Goal: Task Accomplishment & Management: Manage account settings

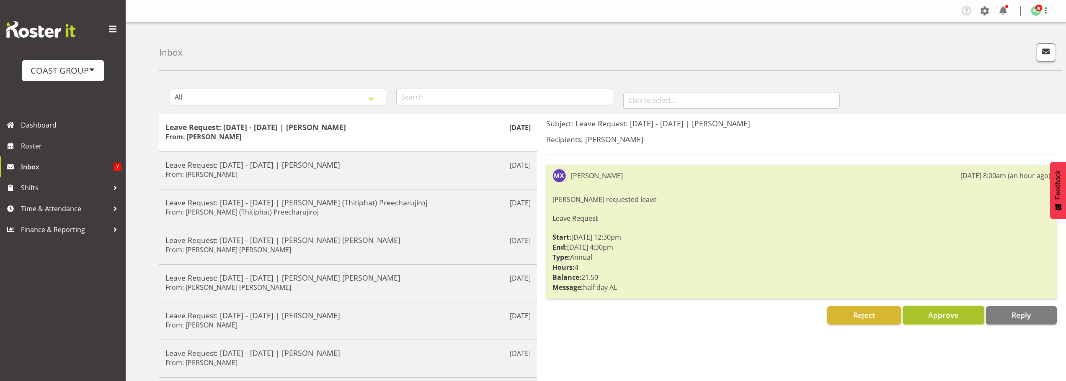
click at [950, 318] on span "Approve" at bounding box center [943, 315] width 30 height 10
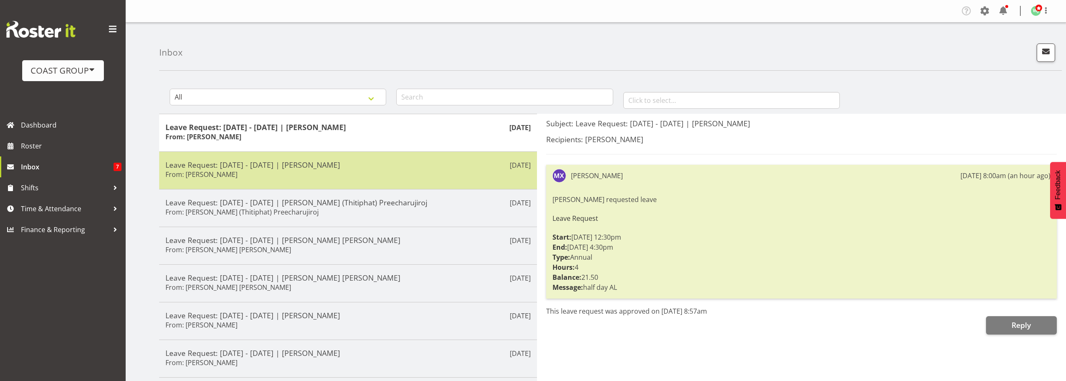
click at [387, 173] on div "Leave Request: 06/08/25 - 07/08/25 | Monique Mitchell From: Monique Mitchell" at bounding box center [347, 170] width 365 height 21
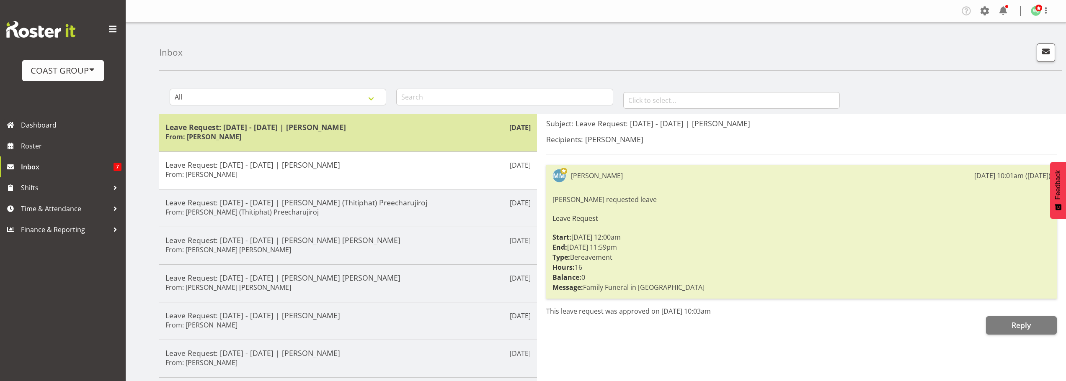
click at [365, 136] on div "Leave Request: 20/08/25 - 20/08/25 | Michelle Xiang From: Michelle Xiang" at bounding box center [347, 133] width 365 height 21
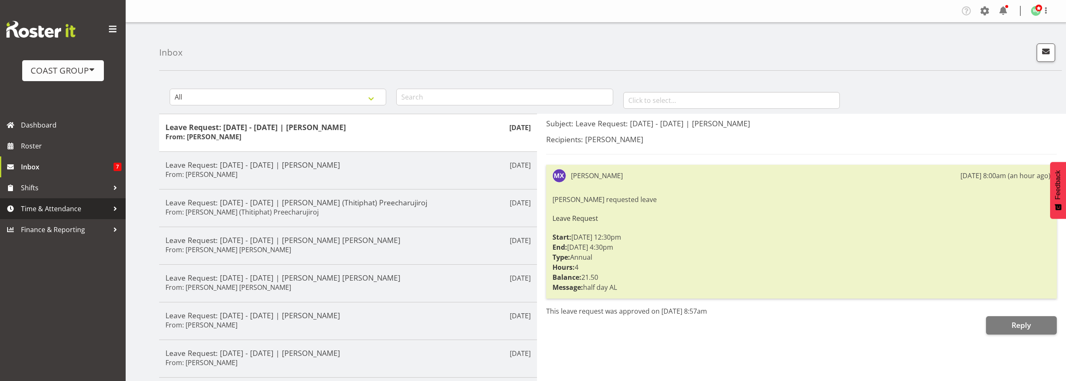
click at [51, 206] on span "Time & Attendance" at bounding box center [65, 209] width 88 height 13
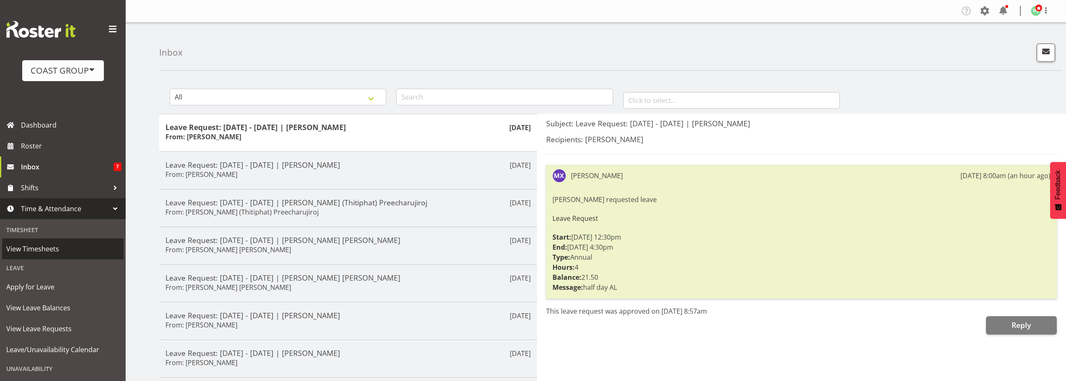
click at [53, 249] on span "View Timesheets" at bounding box center [62, 249] width 113 height 13
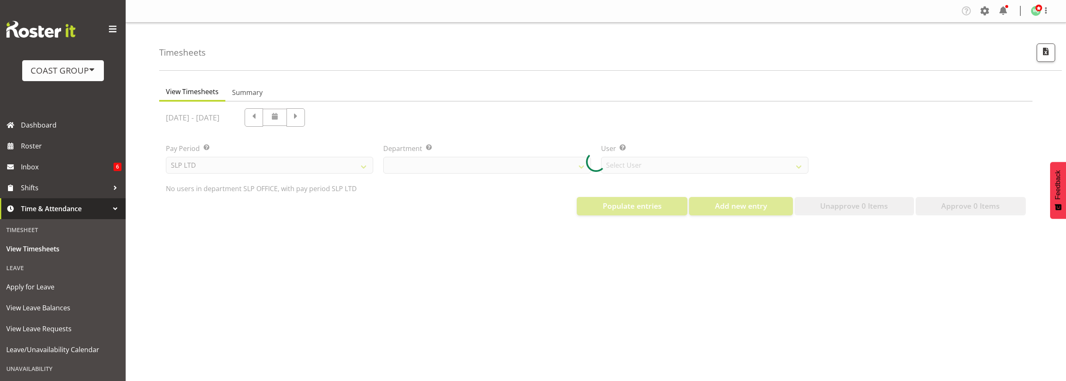
select select "25"
select select "7496"
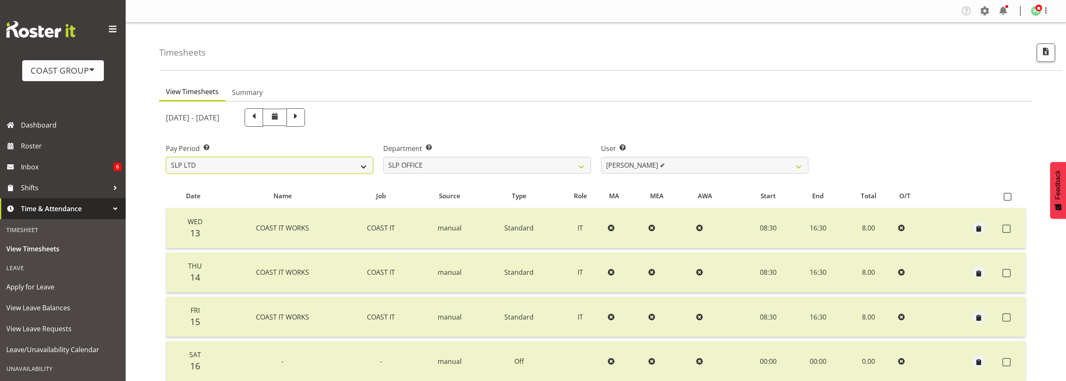
click at [342, 169] on select "SLP LTD EHS LTD DW LTD VEHICLES Carlton Events [PERSON_NAME] 120 Limited Wellin…" at bounding box center [269, 165] width 207 height 17
select select "7"
click at [166, 157] on select "SLP LTD EHS LTD DW LTD VEHICLES Carlton Events [PERSON_NAME] 120 Limited Wellin…" at bounding box center [269, 165] width 207 height 17
select select
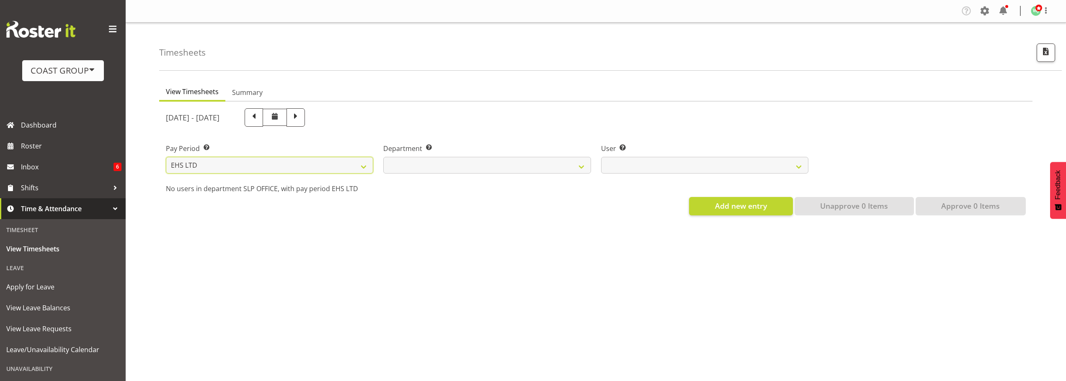
select select
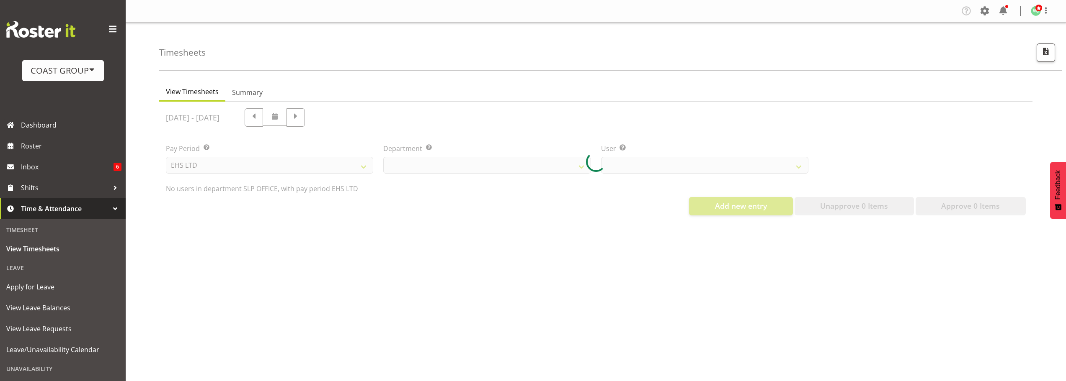
select select
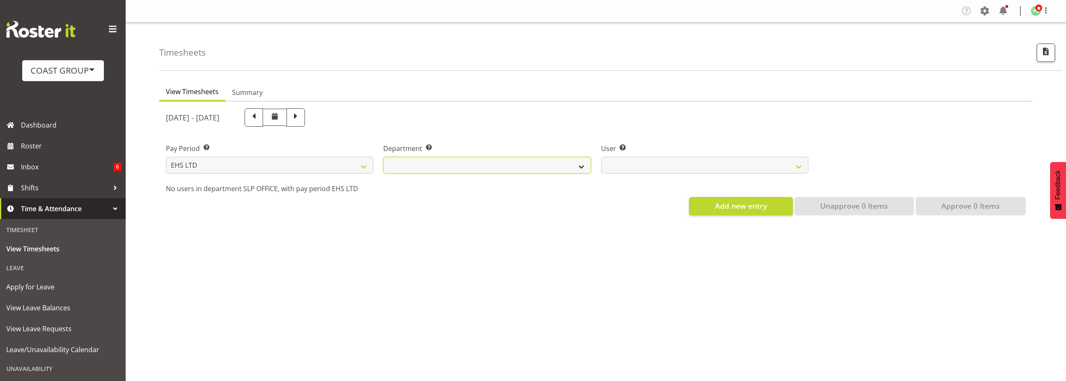
click at [470, 162] on select "EHS AKL ACCOUNTS EHS AKL CARPET EHS AKL D&B EHS AKL DESIGNER EHS AKL FURNITURE …" at bounding box center [486, 165] width 207 height 17
select select "34"
click at [383, 157] on select "EHS AKL ACCOUNTS EHS AKL CARPET EHS AKL D&B EHS AKL DESIGNER EHS AKL FURNITURE …" at bounding box center [486, 165] width 207 height 17
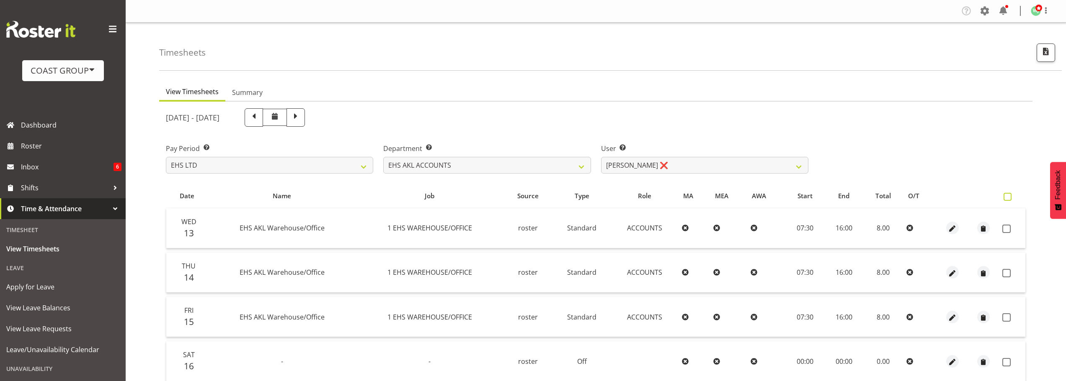
click at [1009, 196] on span at bounding box center [1007, 197] width 8 height 8
click at [1009, 196] on input "checkbox" at bounding box center [1005, 196] width 5 height 5
checkbox input "true"
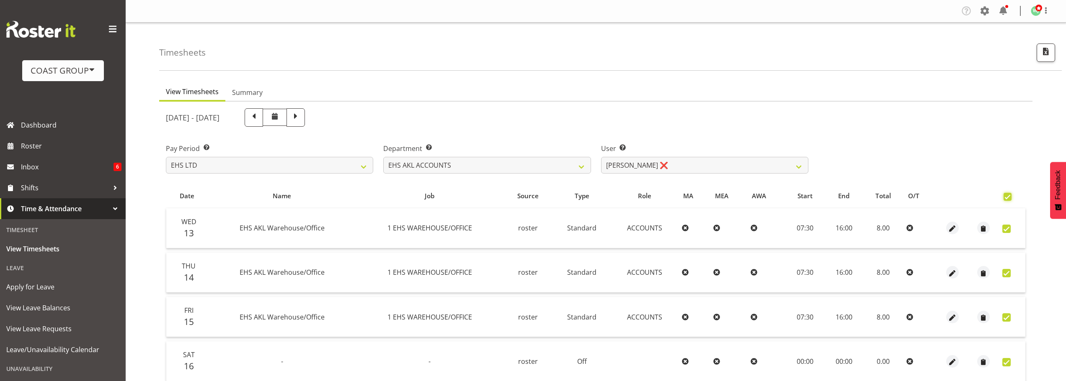
checkbox input "true"
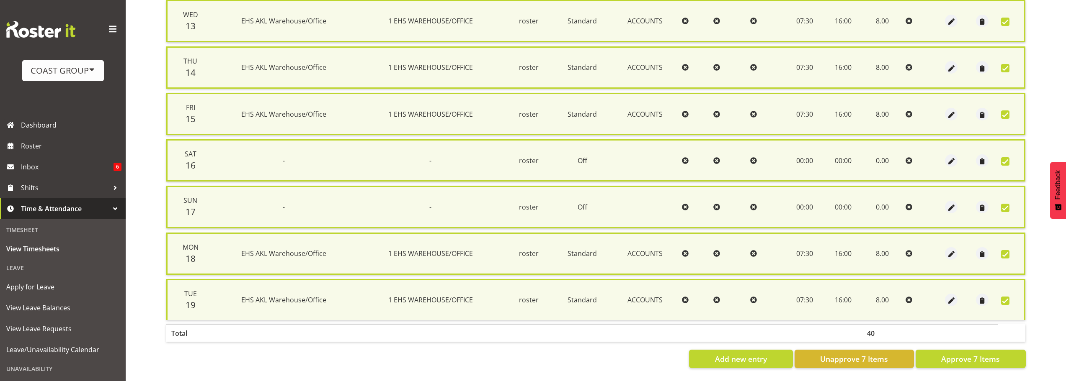
scroll to position [215, 0]
click at [976, 355] on span "Approve 7 Items" at bounding box center [970, 359] width 59 height 11
checkbox input "false"
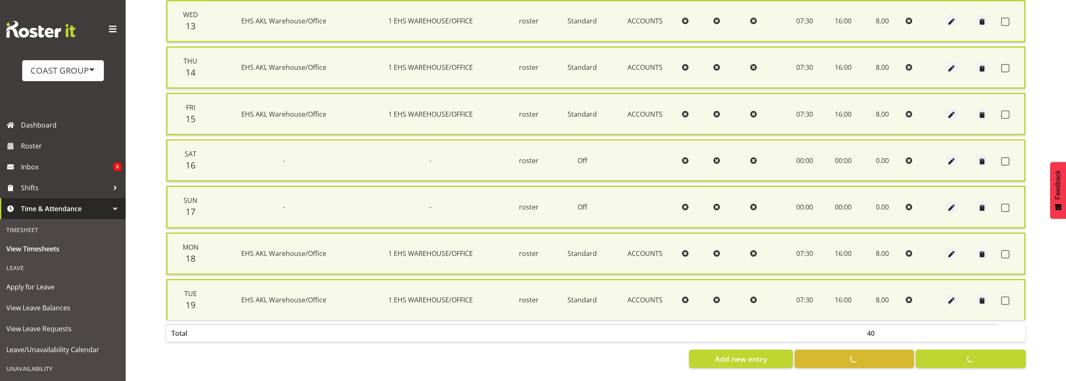
checkbox input "false"
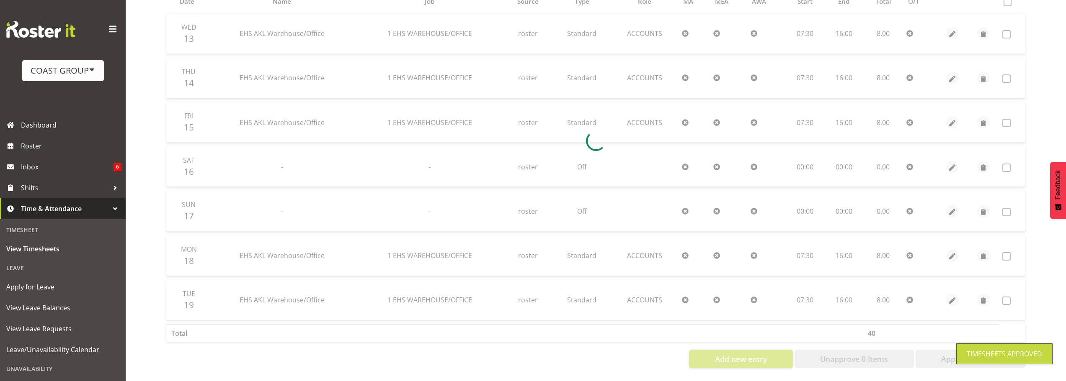
scroll to position [33, 0]
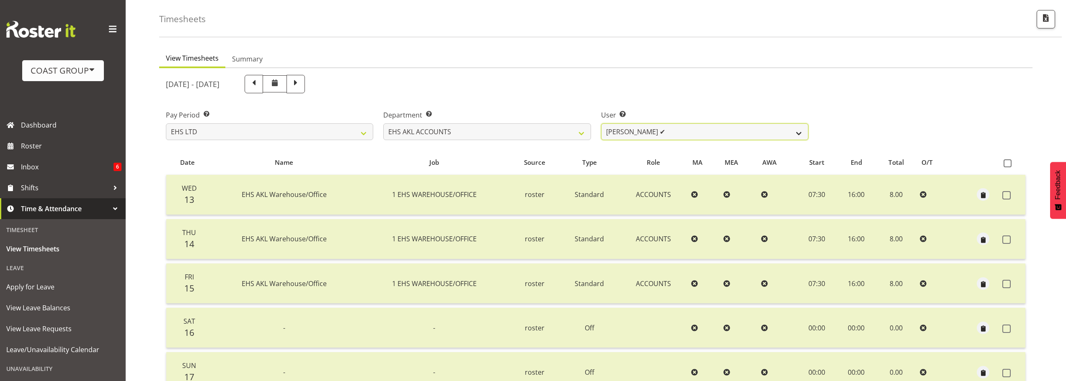
click at [640, 132] on select "[PERSON_NAME] ✔ [PERSON_NAME] ❌ [PERSON_NAME] (Thitiphat) Preecharujiroj ❌ [PER…" at bounding box center [704, 132] width 207 height 17
select select "8229"
click at [601, 124] on select "[PERSON_NAME] ✔ [PERSON_NAME] ❌ [PERSON_NAME] (Thitiphat) Preecharujiroj ❌ [PER…" at bounding box center [704, 132] width 207 height 17
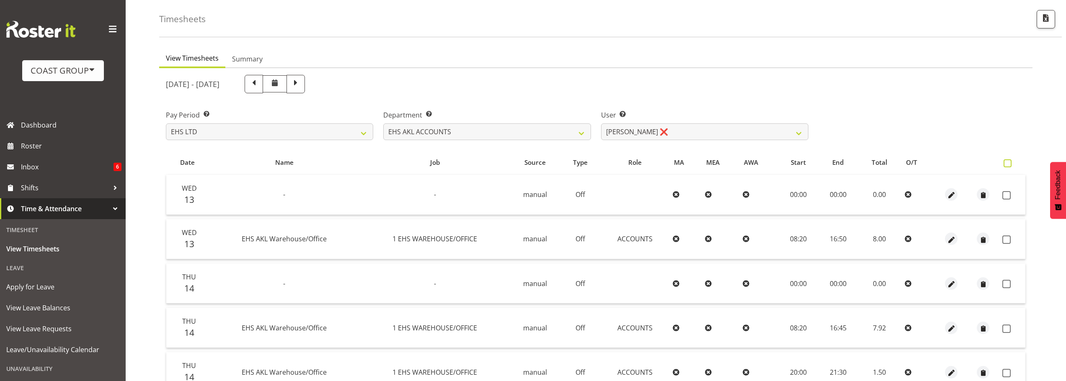
click at [1007, 165] on span at bounding box center [1007, 164] width 8 height 8
click at [1007, 165] on input "checkbox" at bounding box center [1005, 163] width 5 height 5
checkbox input "true"
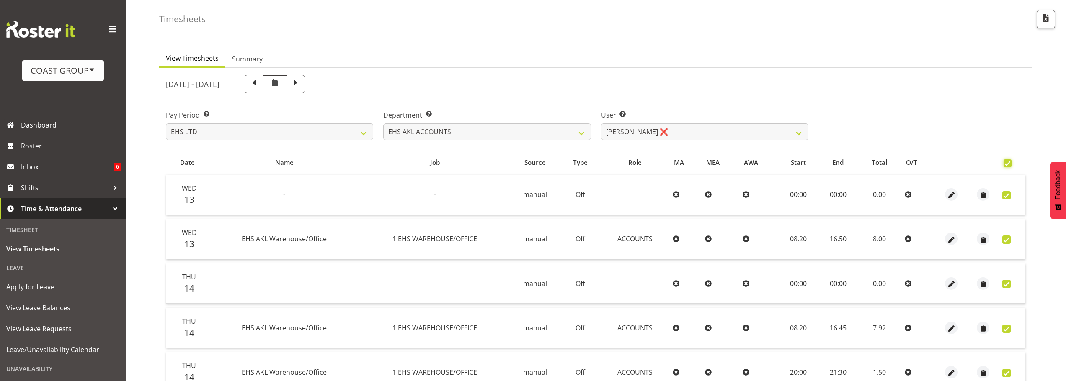
checkbox input "true"
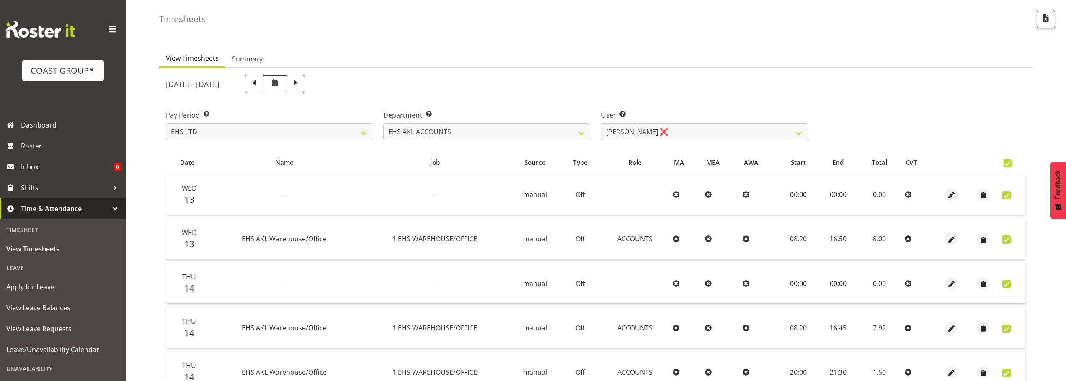
checkbox input "true"
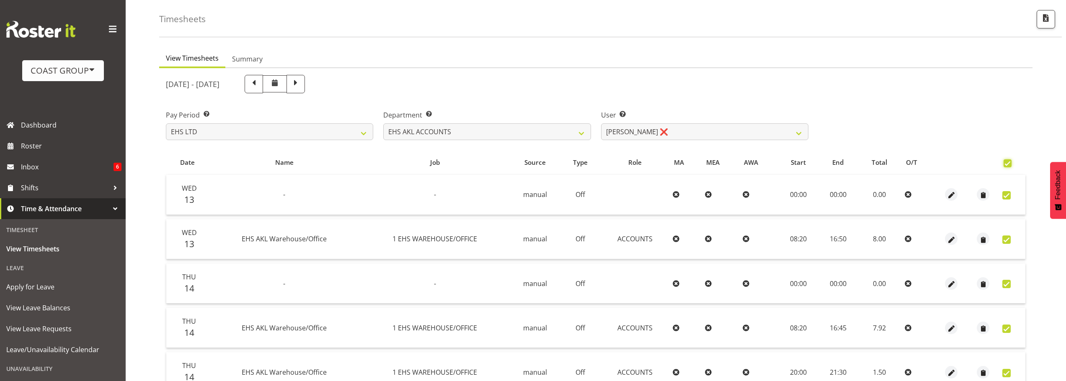
checkbox input "true"
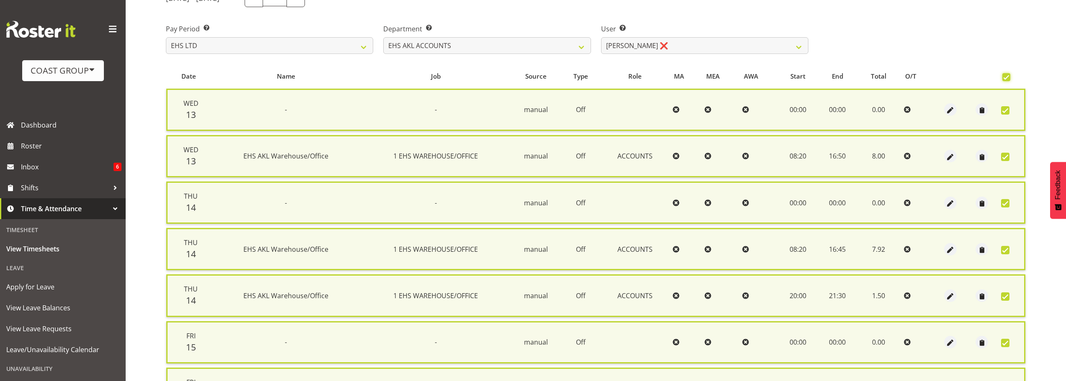
scroll to position [117, 0]
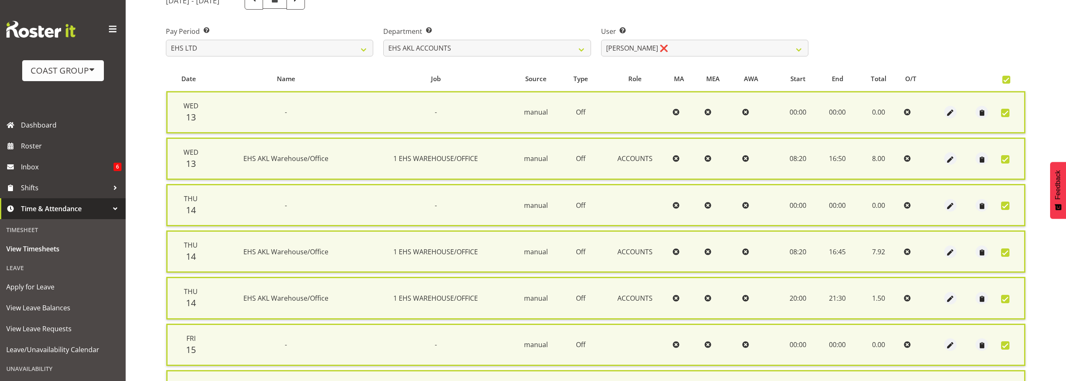
click at [1004, 79] on span at bounding box center [1006, 80] width 8 height 8
click at [1004, 79] on input "checkbox" at bounding box center [1004, 79] width 5 height 5
checkbox input "false"
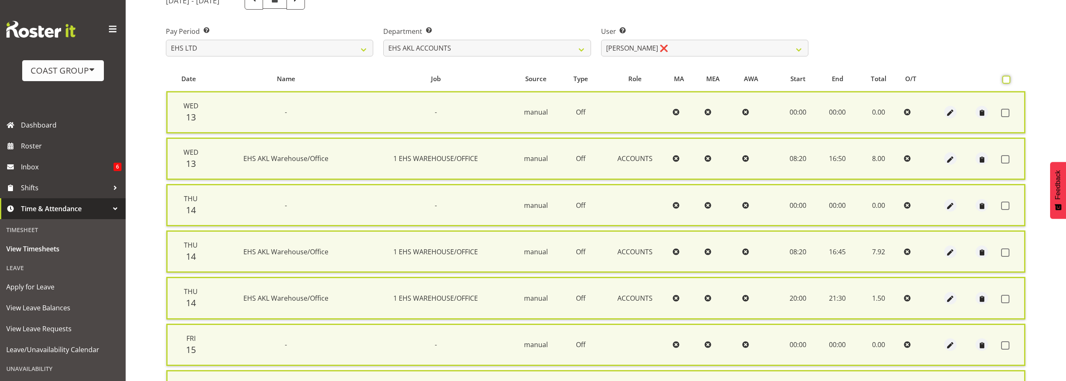
checkbox input "false"
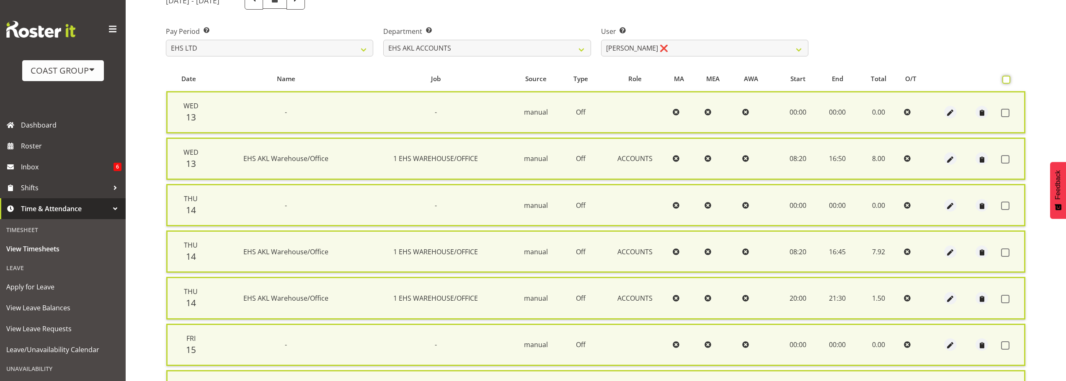
checkbox input "false"
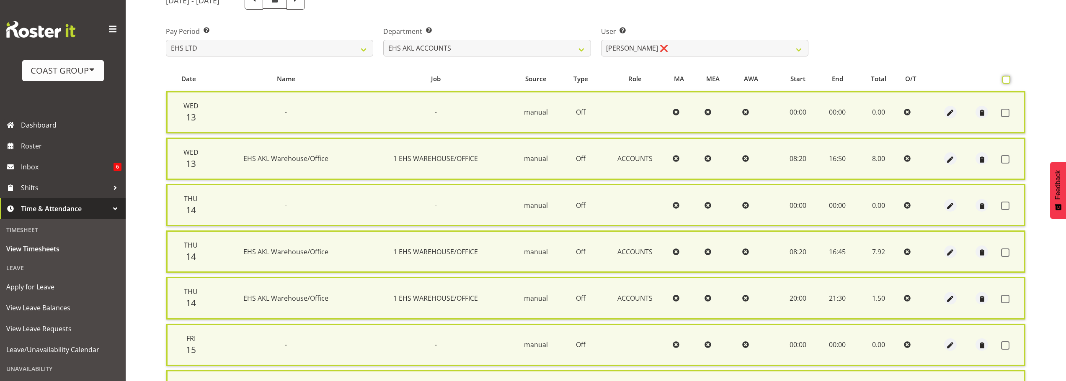
checkbox input "false"
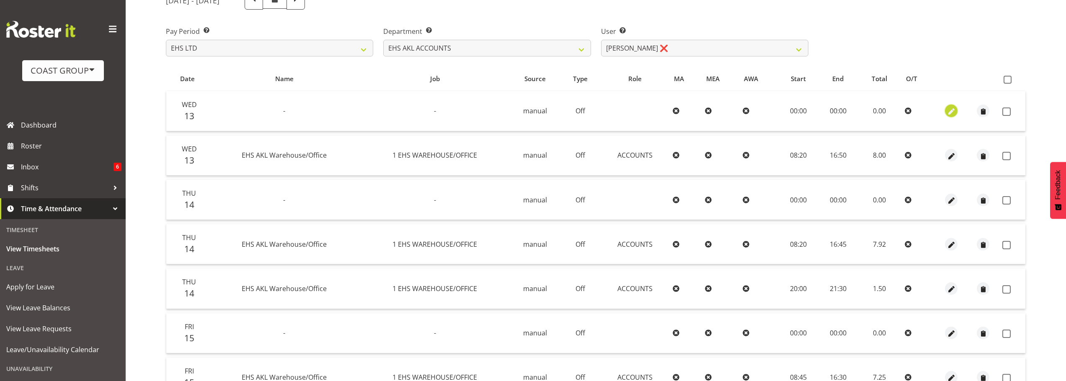
click at [951, 109] on span "button" at bounding box center [951, 112] width 10 height 10
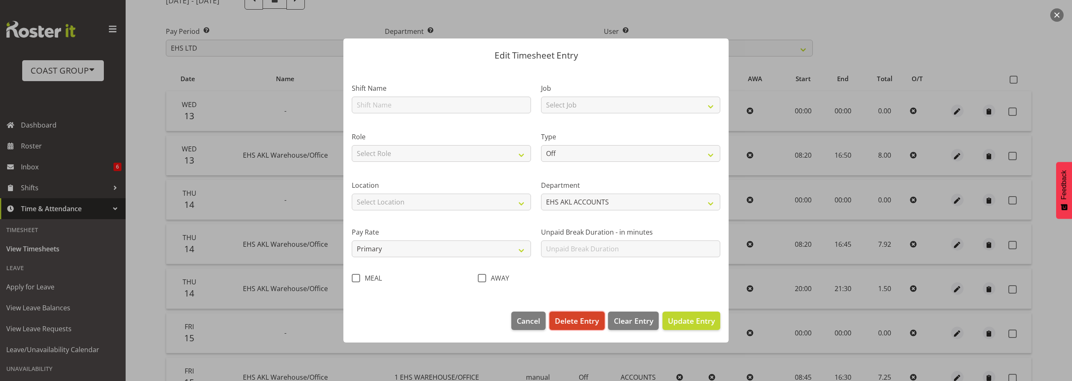
click at [577, 320] on span "Delete Entry" at bounding box center [577, 321] width 44 height 11
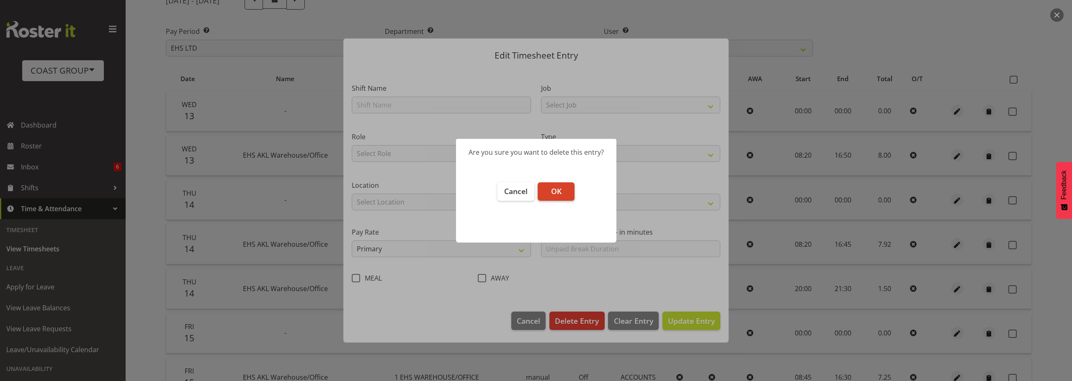
click at [561, 193] on span "OK" at bounding box center [556, 191] width 10 height 10
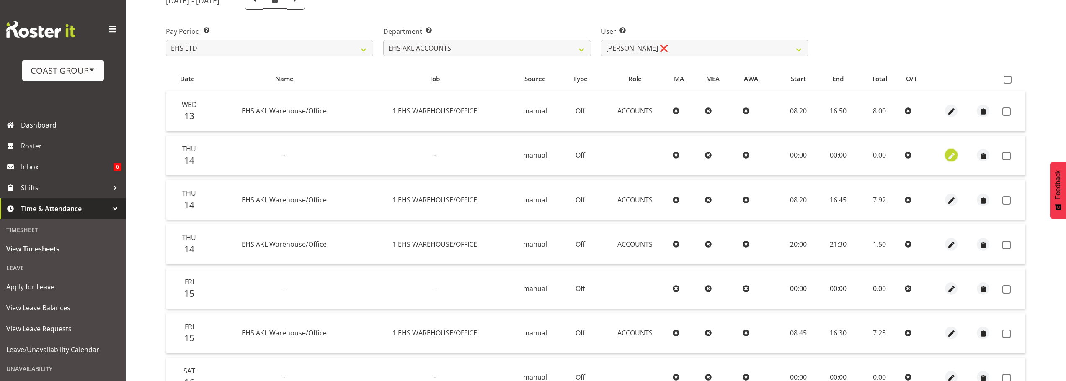
click at [951, 154] on span "button" at bounding box center [951, 157] width 10 height 10
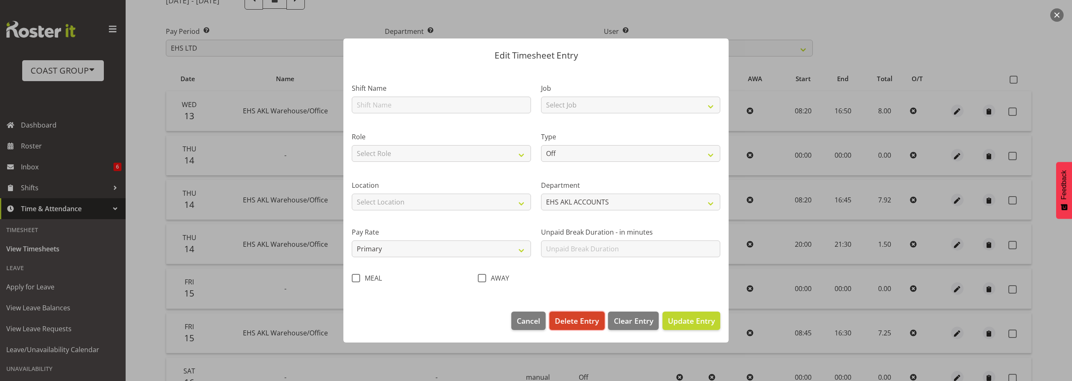
click at [588, 323] on span "Delete Entry" at bounding box center [577, 321] width 44 height 11
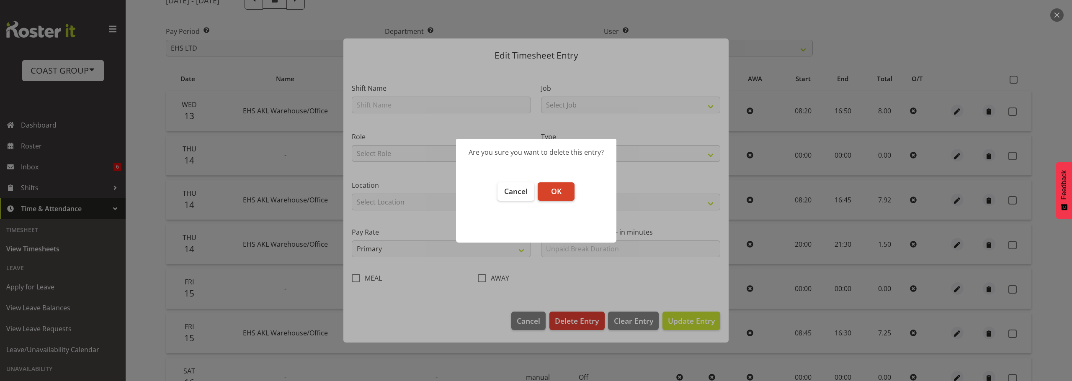
click at [555, 191] on span "OK" at bounding box center [556, 191] width 10 height 10
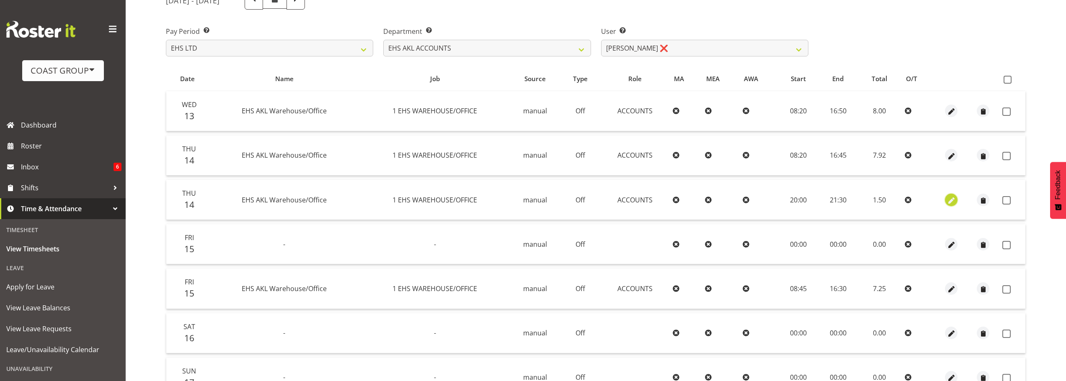
click at [949, 202] on span "button" at bounding box center [951, 201] width 10 height 10
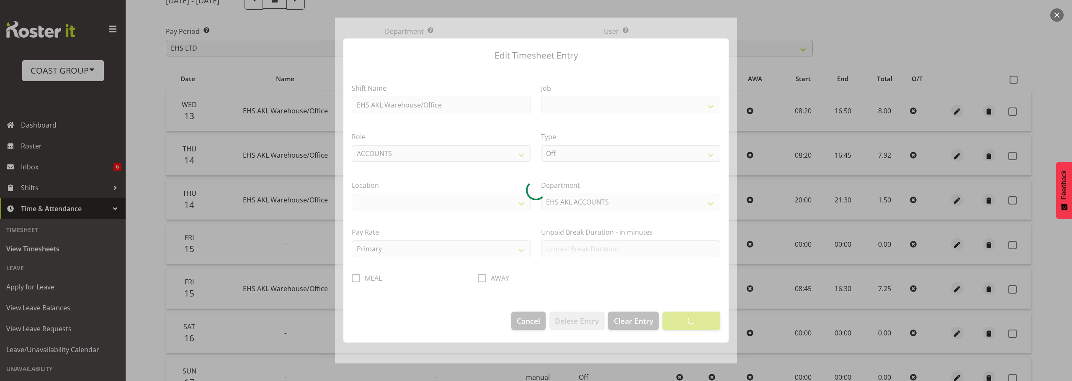
select select
select select "69"
select select "35"
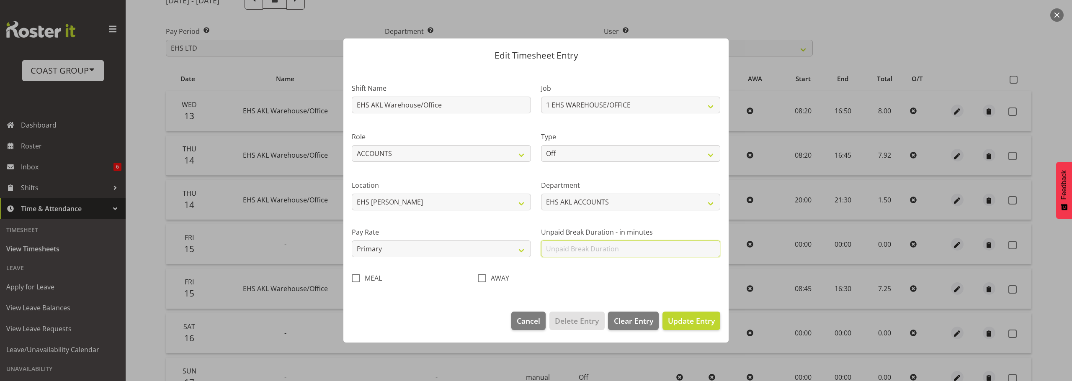
click at [617, 250] on input "text" at bounding box center [630, 249] width 179 height 17
click at [555, 281] on div "AWAY" at bounding box center [536, 279] width 116 height 11
click at [525, 322] on span "Cancel" at bounding box center [528, 321] width 23 height 11
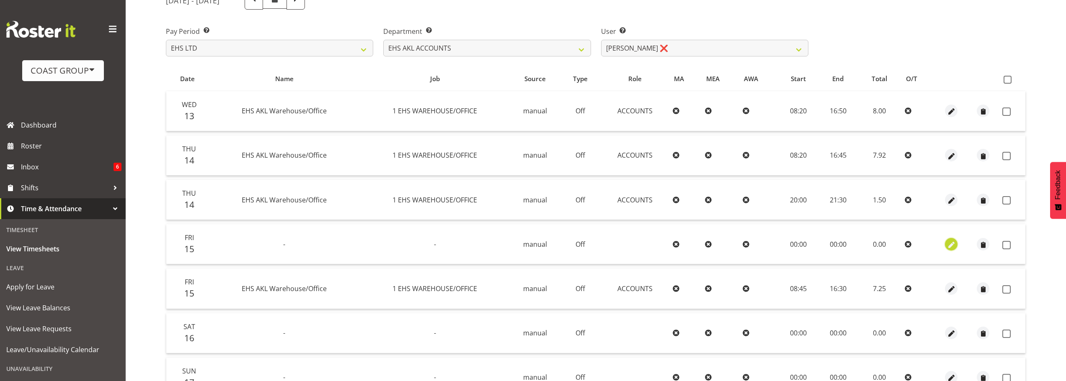
click at [949, 243] on span "button" at bounding box center [951, 245] width 10 height 10
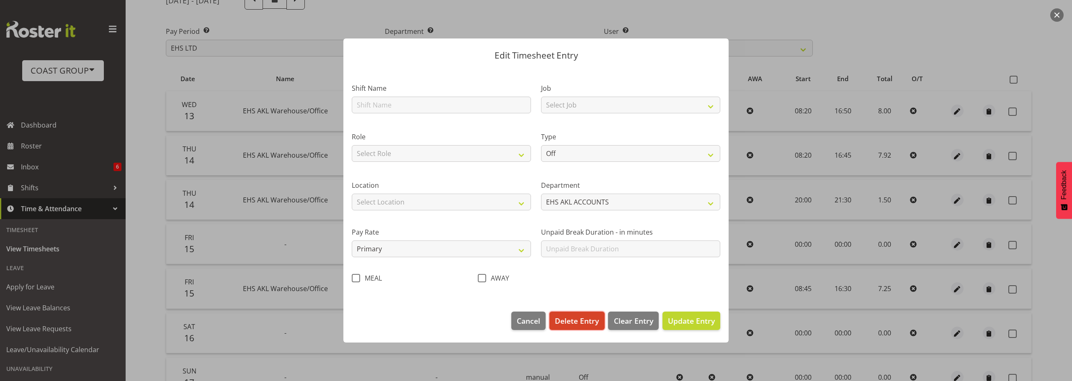
click at [584, 319] on span "Delete Entry" at bounding box center [577, 321] width 44 height 11
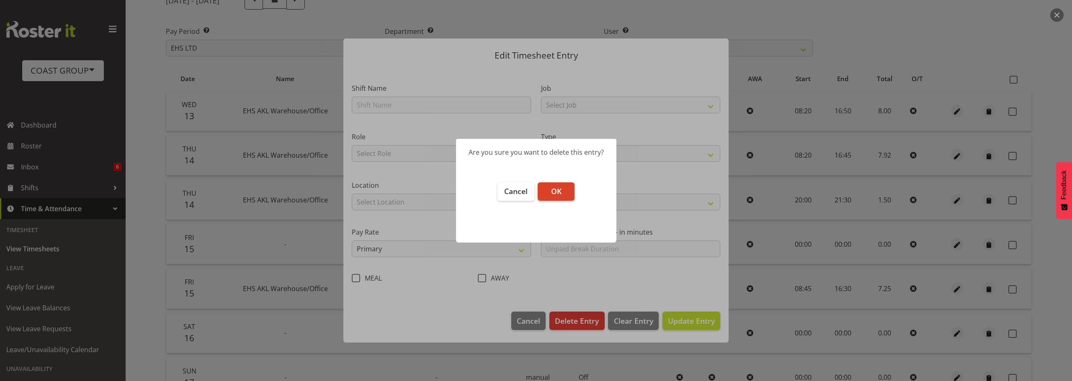
click at [556, 188] on span "OK" at bounding box center [556, 191] width 10 height 10
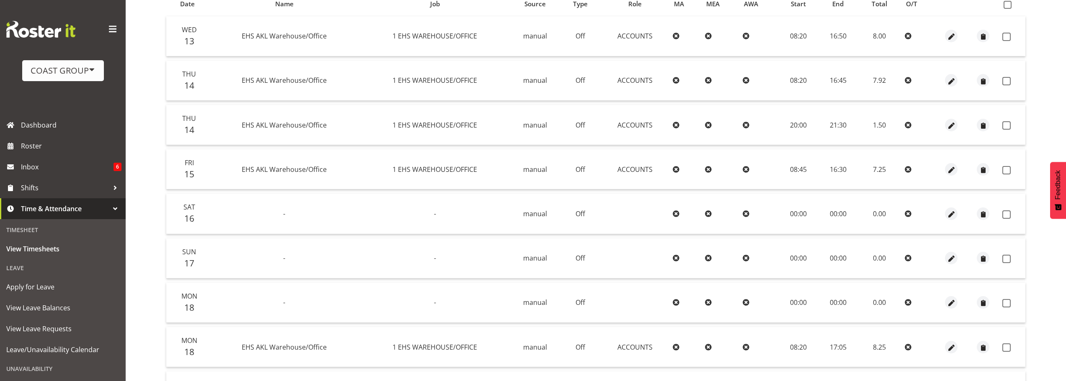
scroll to position [201, 0]
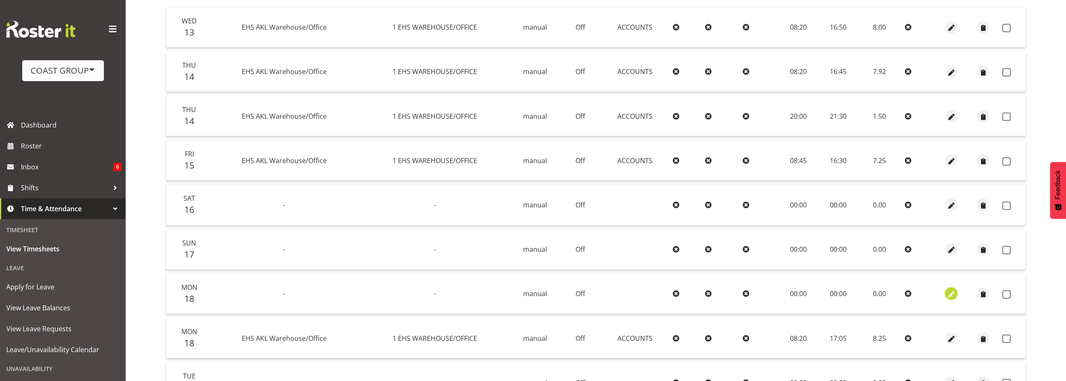
click at [952, 294] on span "button" at bounding box center [951, 295] width 10 height 10
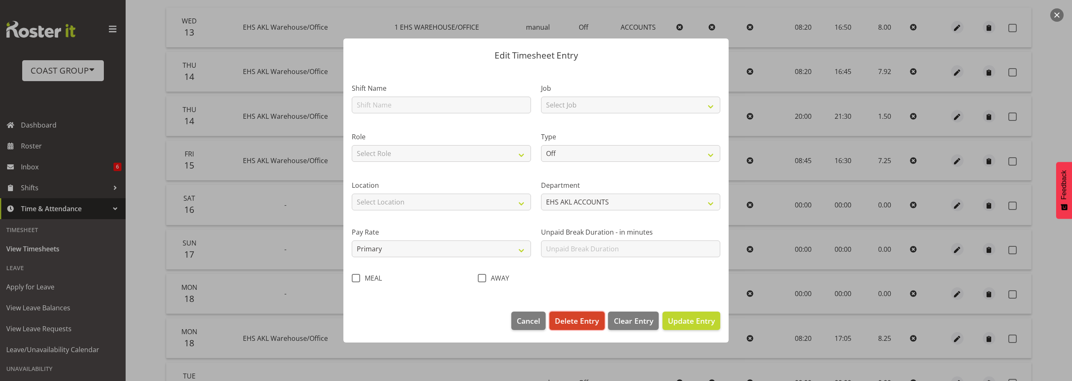
click at [578, 322] on span "Delete Entry" at bounding box center [577, 321] width 44 height 11
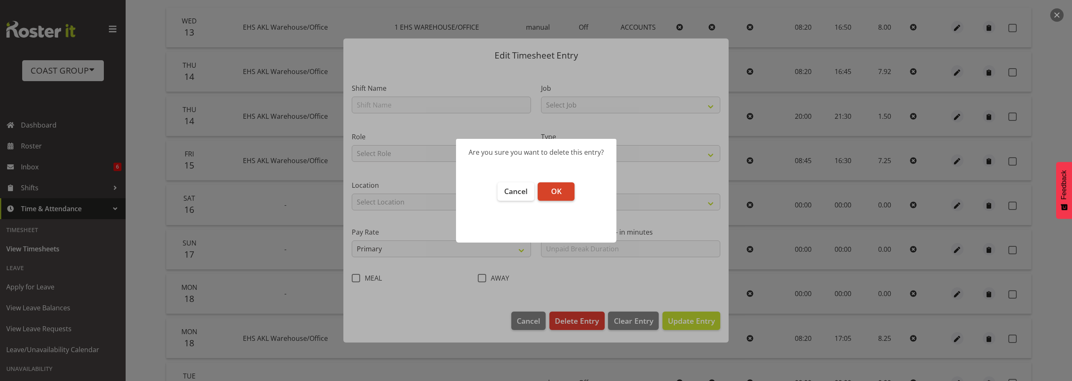
click at [554, 191] on span "OK" at bounding box center [556, 191] width 10 height 10
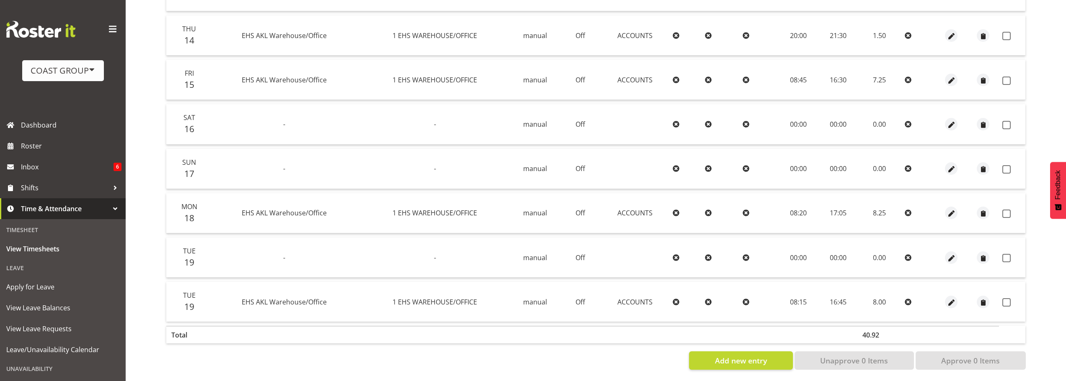
scroll to position [285, 0]
click at [949, 253] on span "button" at bounding box center [951, 257] width 10 height 10
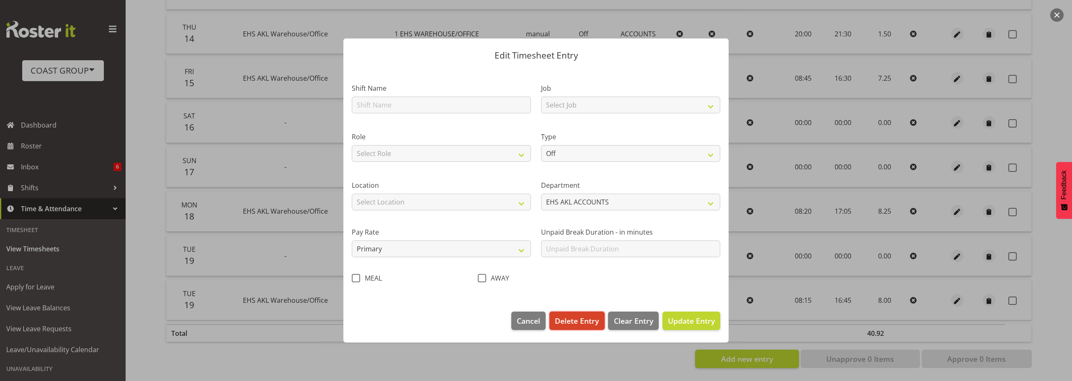
click at [569, 323] on span "Delete Entry" at bounding box center [577, 321] width 44 height 11
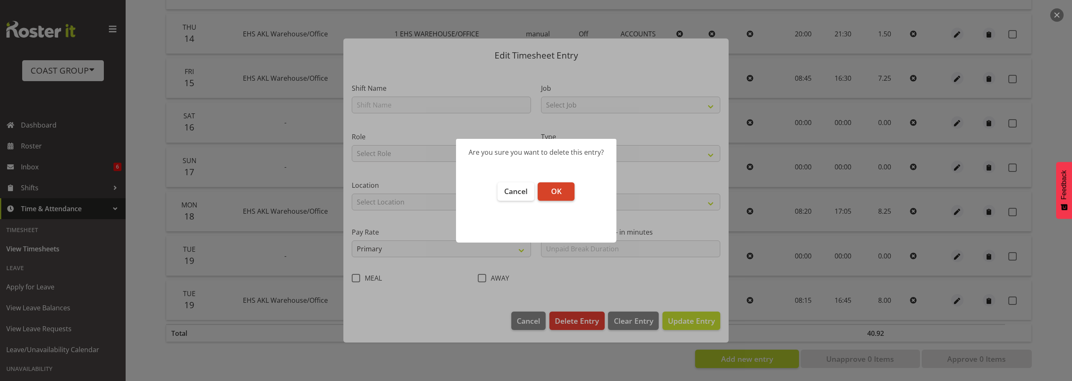
click at [559, 191] on span "OK" at bounding box center [556, 191] width 10 height 10
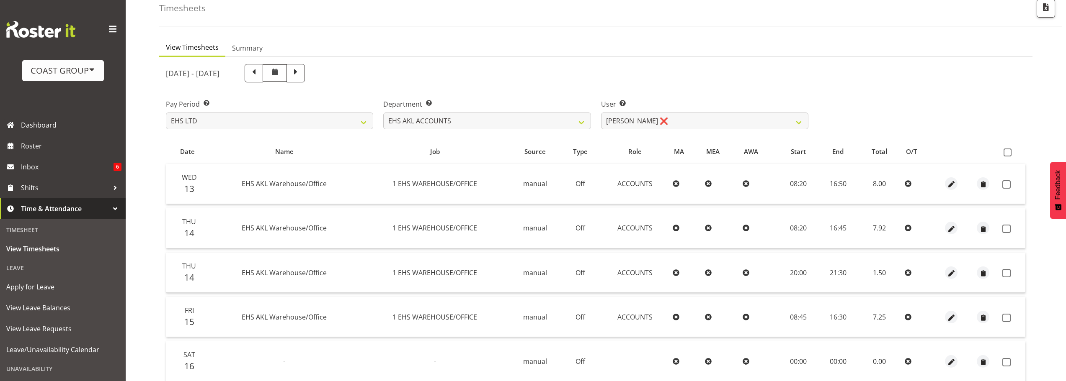
scroll to position [36, 0]
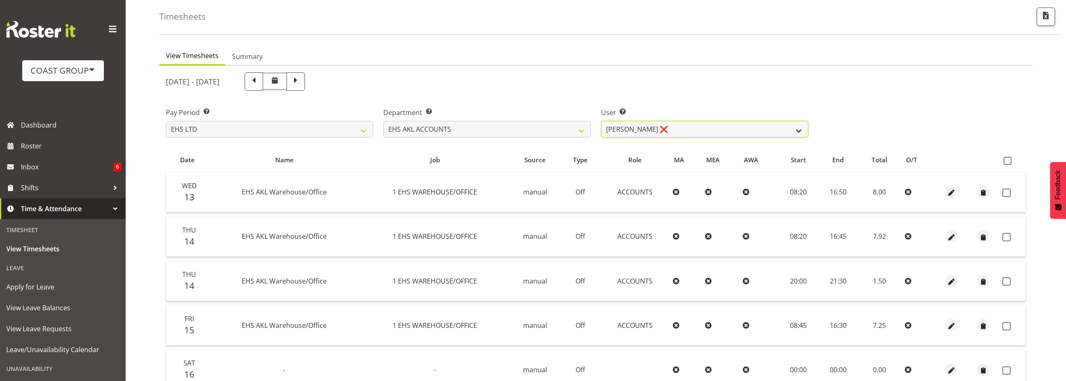
click at [675, 130] on select "[PERSON_NAME] ✔ [PERSON_NAME] ❌ [PERSON_NAME] (Thitiphat) Preecharujiroj ❌ [PER…" at bounding box center [704, 129] width 207 height 17
select select "11283"
click at [601, 121] on select "[PERSON_NAME] ✔ [PERSON_NAME] ❌ [PERSON_NAME] (Thitiphat) Preecharujiroj ❌ [PER…" at bounding box center [704, 129] width 207 height 17
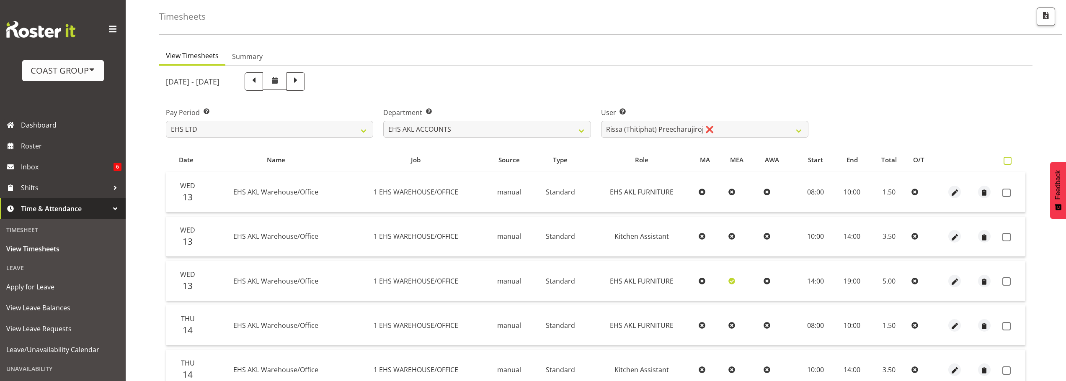
click at [1006, 160] on span at bounding box center [1007, 161] width 8 height 8
click at [1006, 160] on input "checkbox" at bounding box center [1005, 160] width 5 height 5
checkbox input "true"
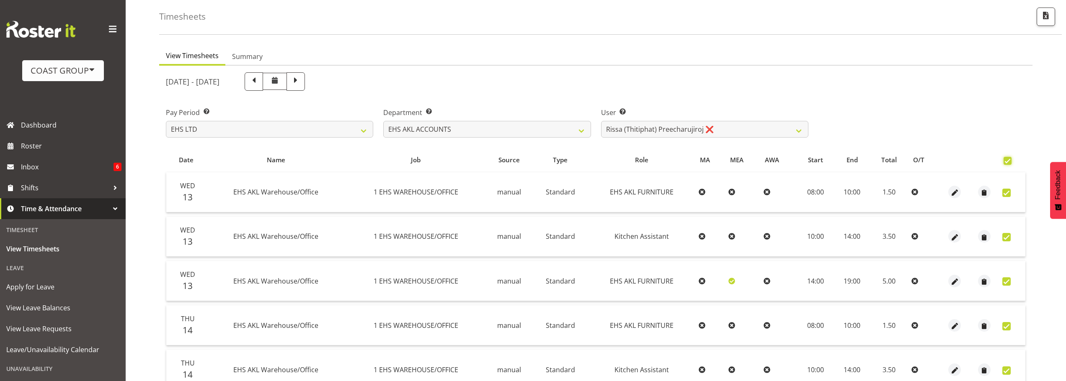
checkbox input "true"
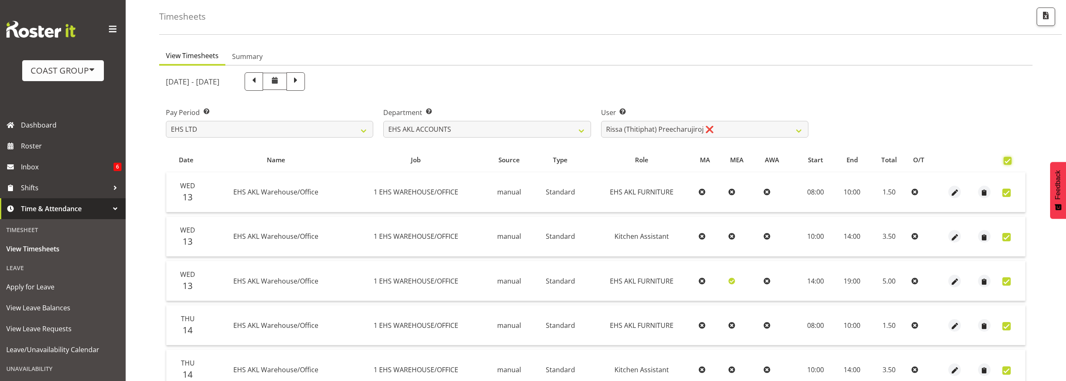
checkbox input "true"
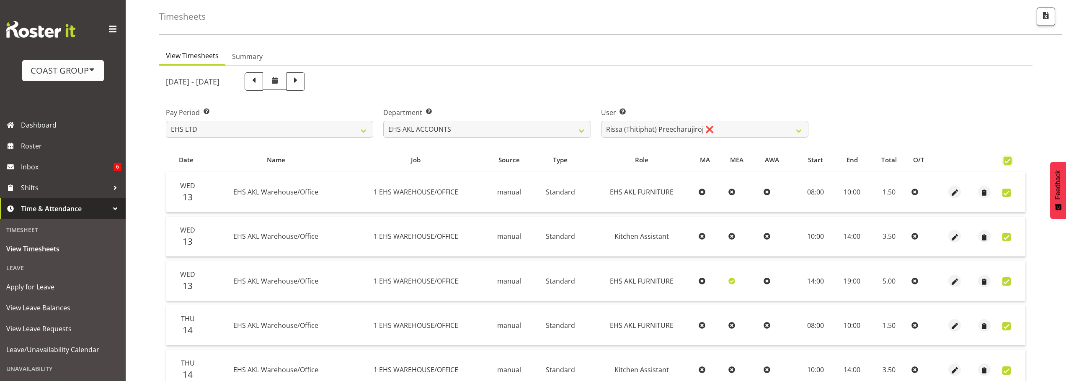
checkbox input "true"
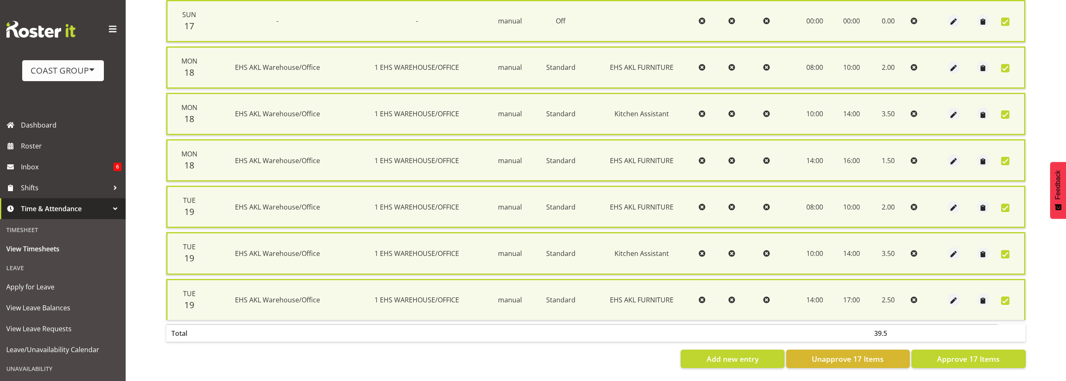
scroll to position [680, 0]
click at [981, 354] on span "Approve 17 Items" at bounding box center [968, 359] width 63 height 11
checkbox input "false"
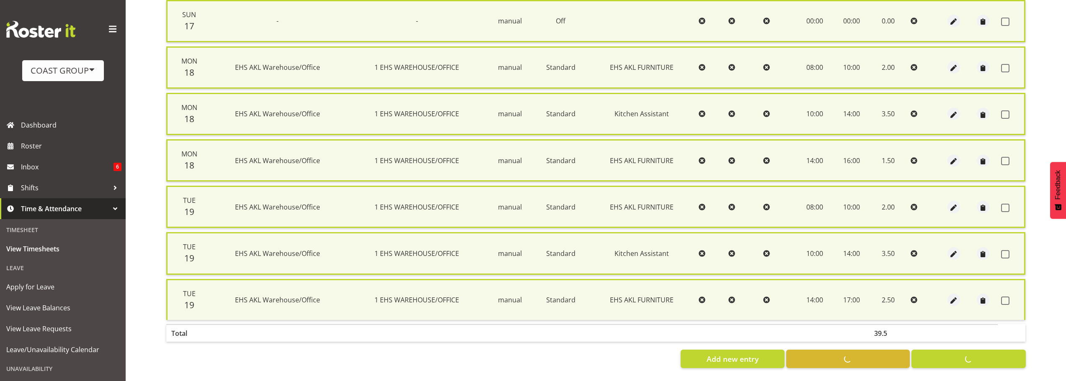
checkbox input "false"
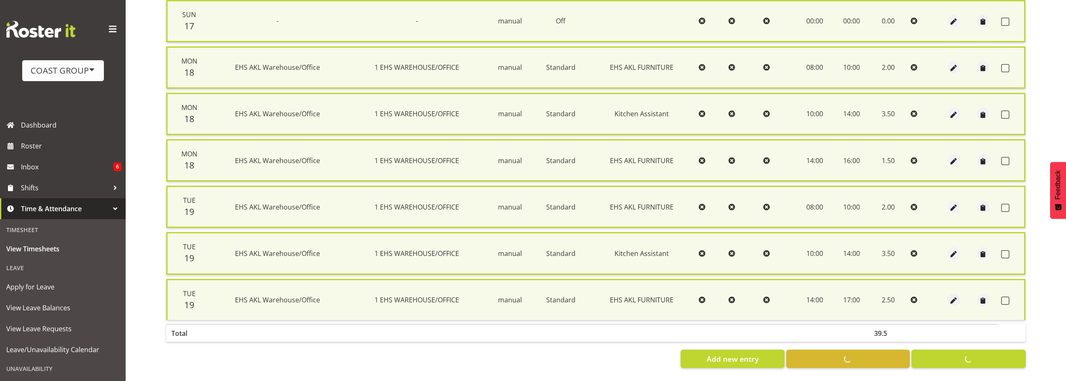
checkbox input "false"
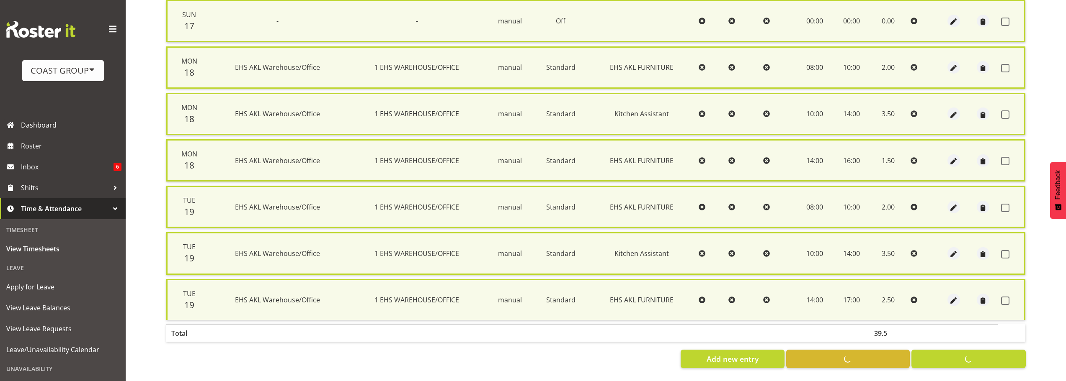
checkbox input "false"
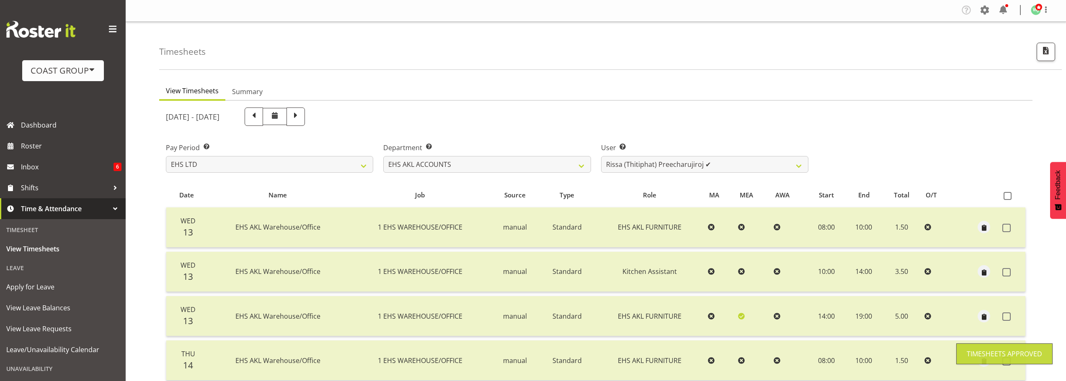
scroll to position [0, 0]
click at [733, 162] on select "[PERSON_NAME] ✔ [PERSON_NAME] ❌ [PERSON_NAME] (Thitiphat) Preecharujiroj ✔ [PER…" at bounding box center [704, 165] width 207 height 17
select select "8911"
click at [601, 157] on select "[PERSON_NAME] ✔ [PERSON_NAME] ❌ [PERSON_NAME] (Thitiphat) Preecharujiroj ✔ [PER…" at bounding box center [704, 165] width 207 height 17
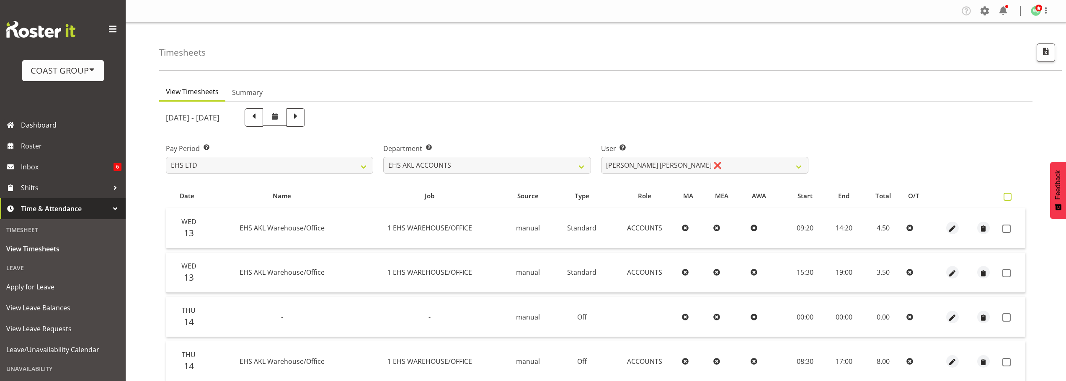
click at [1004, 197] on span at bounding box center [1007, 197] width 8 height 8
click at [1004, 197] on input "checkbox" at bounding box center [1005, 196] width 5 height 5
checkbox input "true"
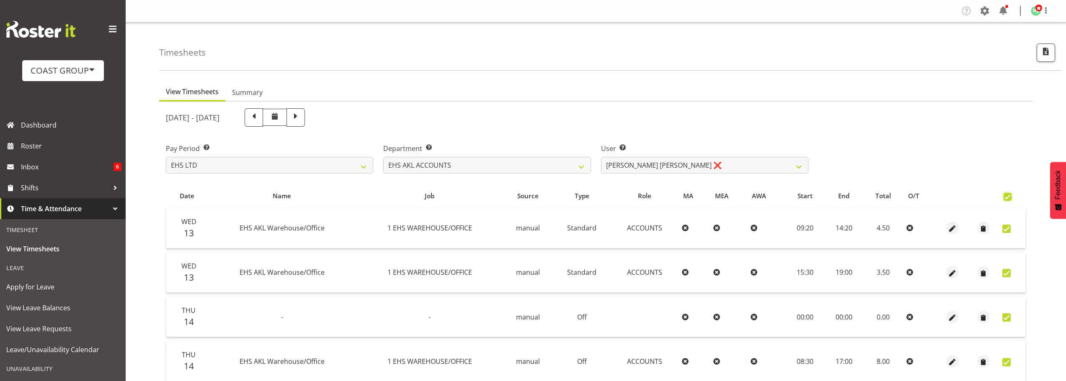
checkbox input "true"
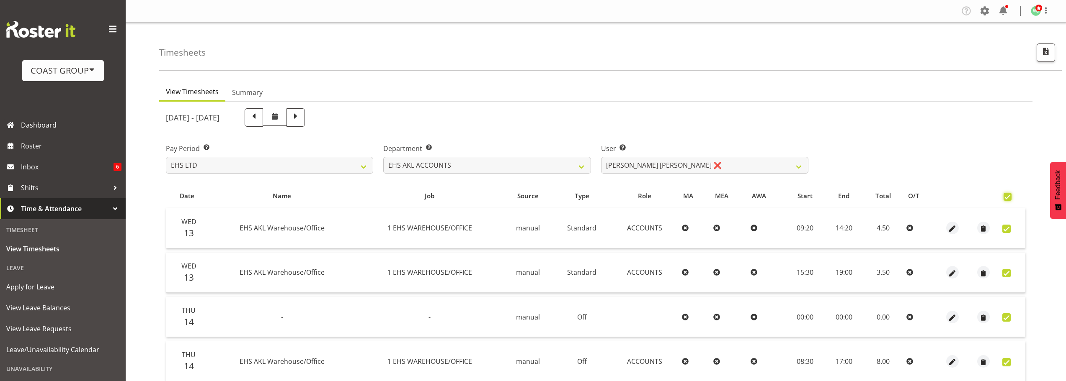
checkbox input "true"
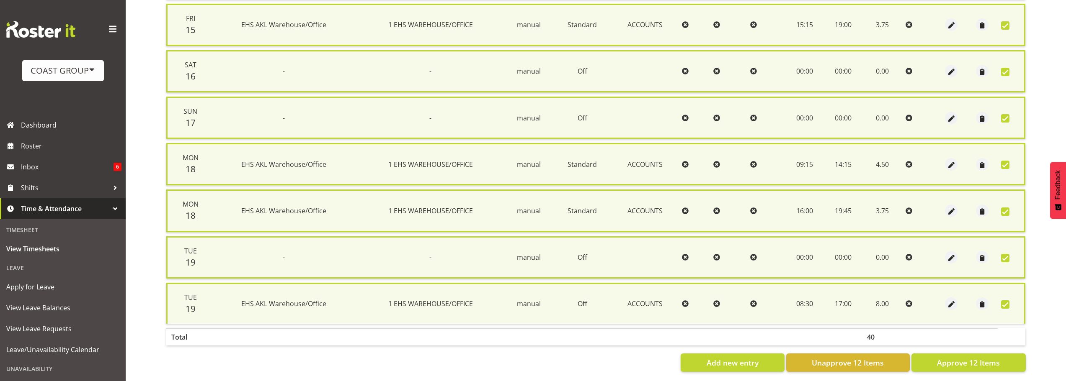
scroll to position [448, 0]
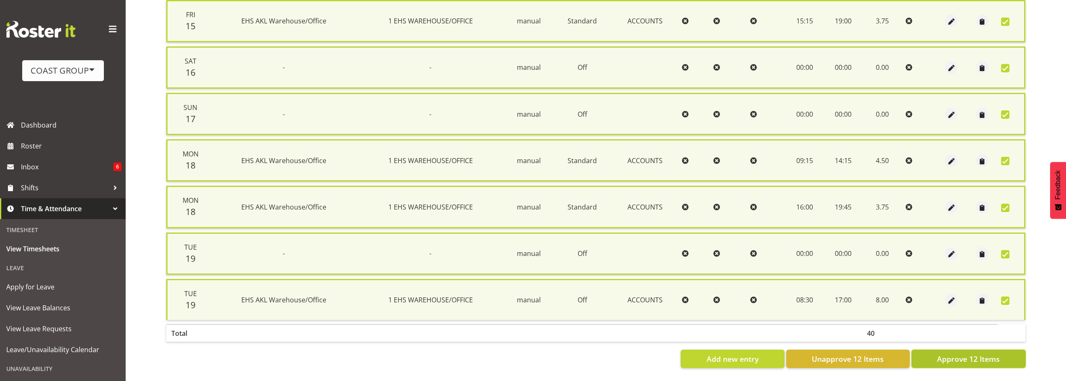
click at [974, 354] on span "Approve 12 Items" at bounding box center [968, 359] width 63 height 11
checkbox input "false"
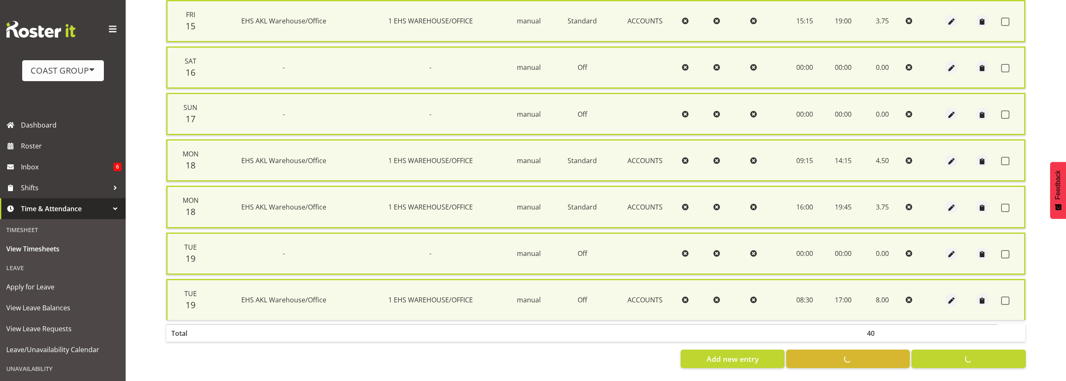
checkbox input "false"
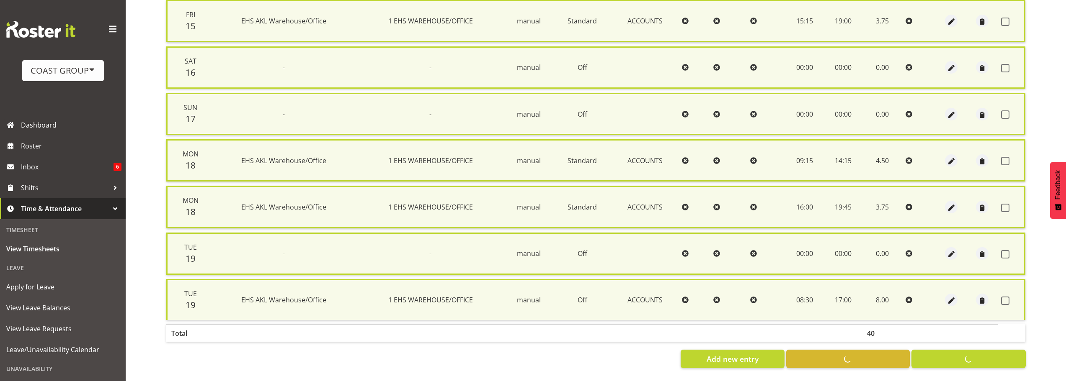
checkbox input "false"
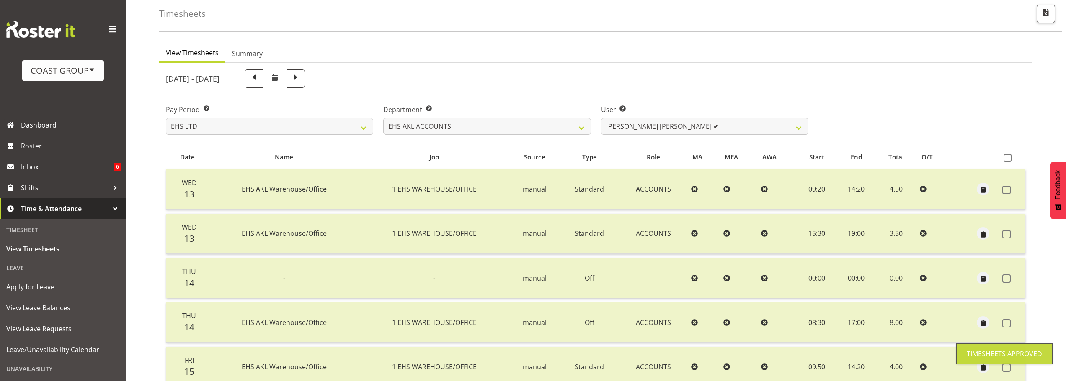
scroll to position [0, 0]
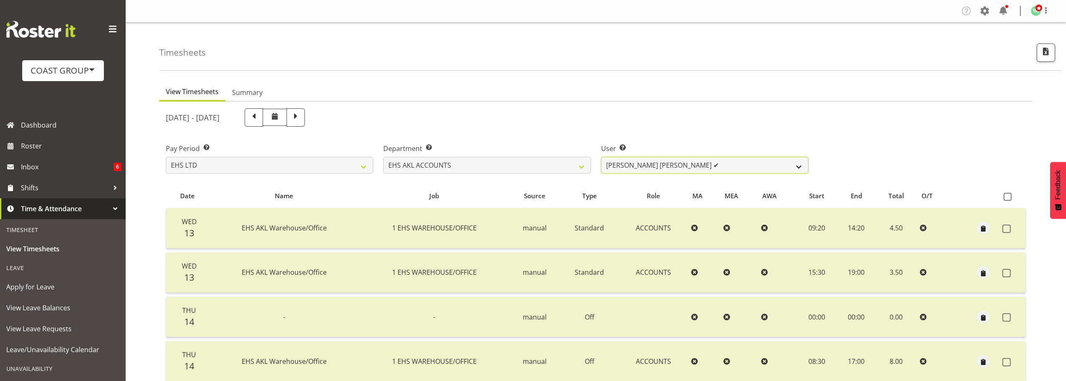
click at [723, 166] on select "[PERSON_NAME] ✔ [PERSON_NAME] ❌ [PERSON_NAME] (Thitiphat) Preecharujiroj ✔ [PER…" at bounding box center [704, 165] width 207 height 17
select select "1017"
click at [601, 157] on select "[PERSON_NAME] ✔ [PERSON_NAME] ❌ [PERSON_NAME] (Thitiphat) Preecharujiroj ✔ [PER…" at bounding box center [704, 165] width 207 height 17
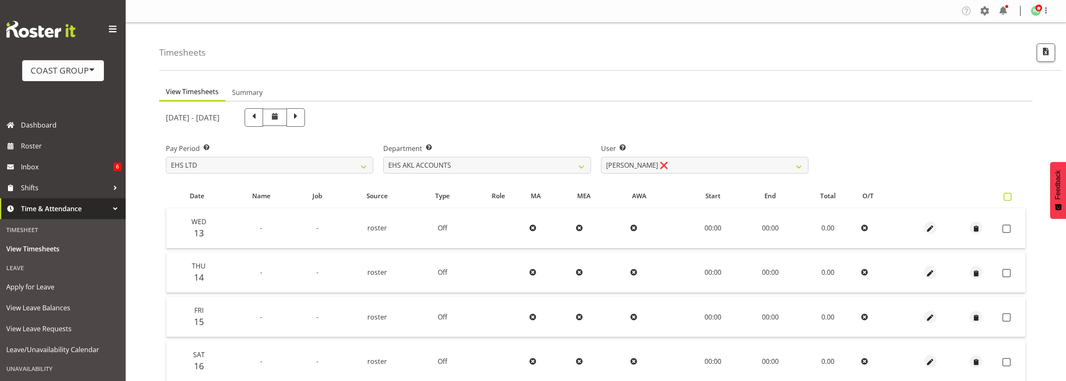
click at [1007, 197] on span at bounding box center [1007, 197] width 8 height 8
click at [1007, 197] on input "checkbox" at bounding box center [1005, 196] width 5 height 5
checkbox input "true"
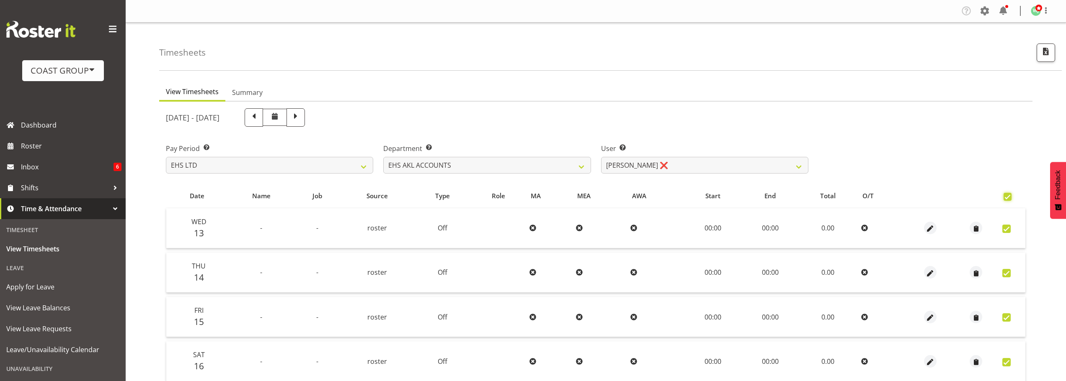
checkbox input "true"
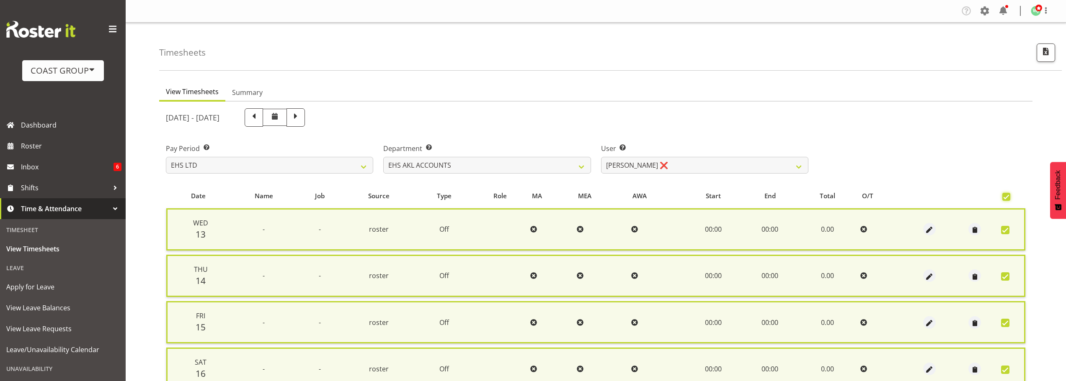
scroll to position [215, 0]
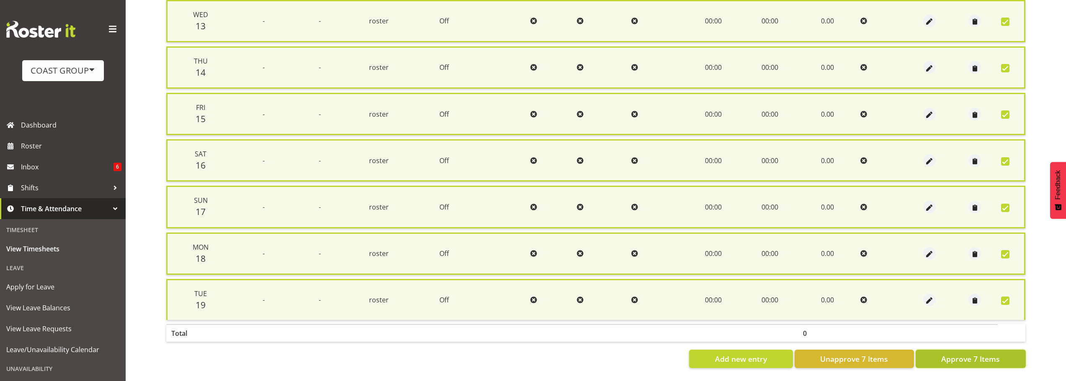
click at [989, 354] on span "Approve 7 Items" at bounding box center [970, 359] width 59 height 11
checkbox input "false"
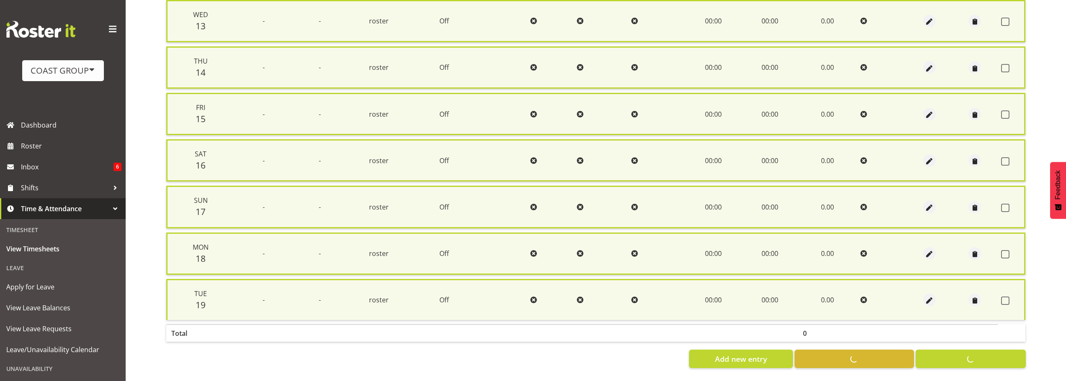
checkbox input "false"
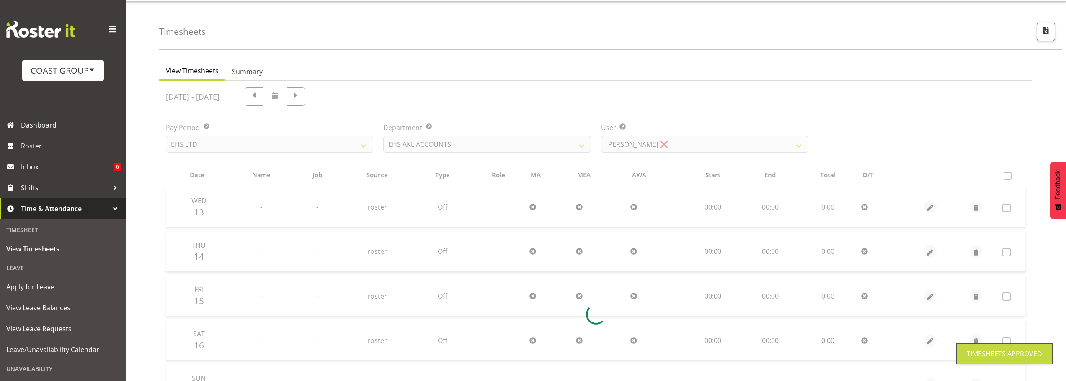
scroll to position [0, 0]
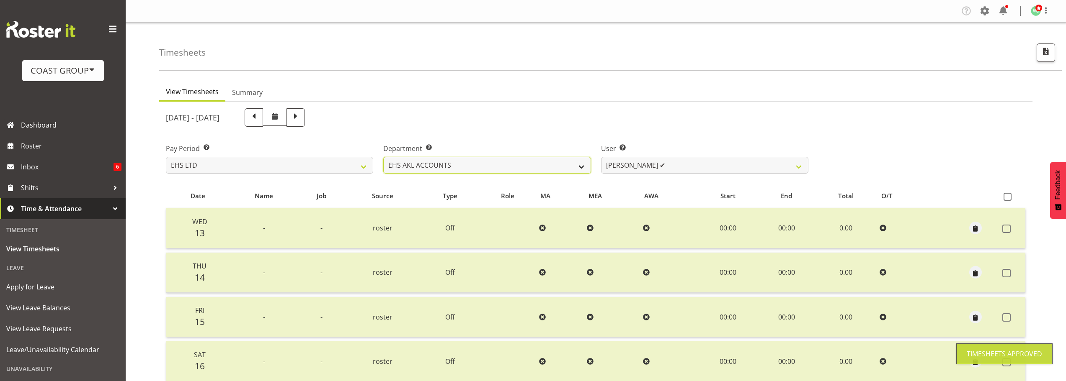
click at [541, 160] on select "EHS AKL ACCOUNTS EHS AKL CARPET EHS AKL D&B EHS AKL DESIGNER EHS AKL FURNITURE …" at bounding box center [486, 165] width 207 height 17
select select "35"
click at [383, 157] on select "EHS AKL ACCOUNTS EHS AKL CARPET EHS AKL D&B EHS AKL DESIGNER EHS AKL FURNITURE …" at bounding box center [486, 165] width 207 height 17
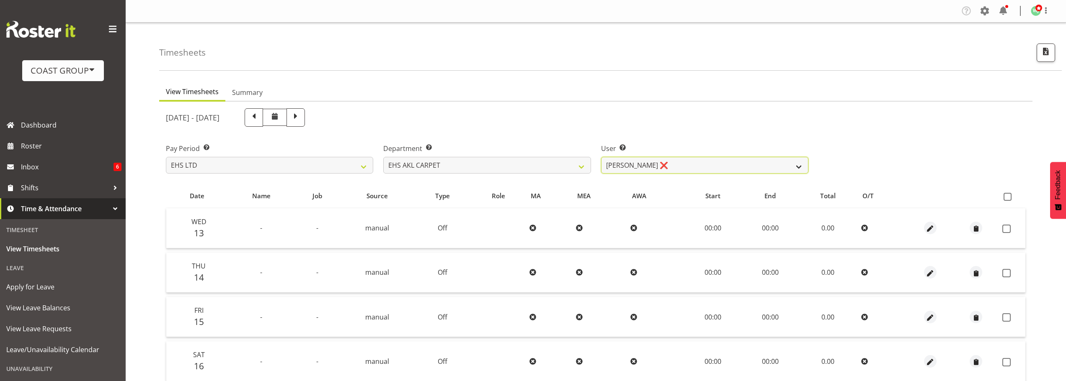
click at [716, 165] on select "[PERSON_NAME] ❌ [PERSON_NAME] ✔ [PERSON_NAME] ✔ [PERSON_NAME] ✔ [PERSON_NAME] […" at bounding box center [704, 165] width 207 height 17
select select "9907"
click at [601, 157] on select "[PERSON_NAME] ❌ [PERSON_NAME] ✔ [PERSON_NAME] ✔ [PERSON_NAME] ✔ [PERSON_NAME] […" at bounding box center [704, 165] width 207 height 17
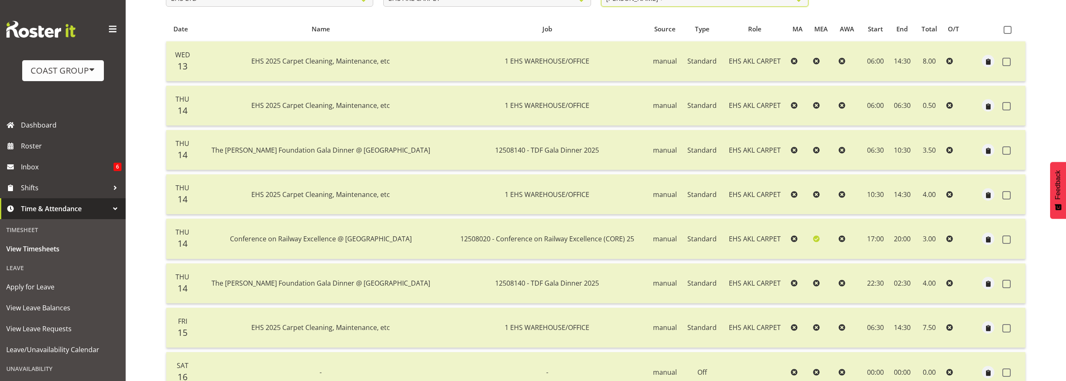
scroll to position [209, 0]
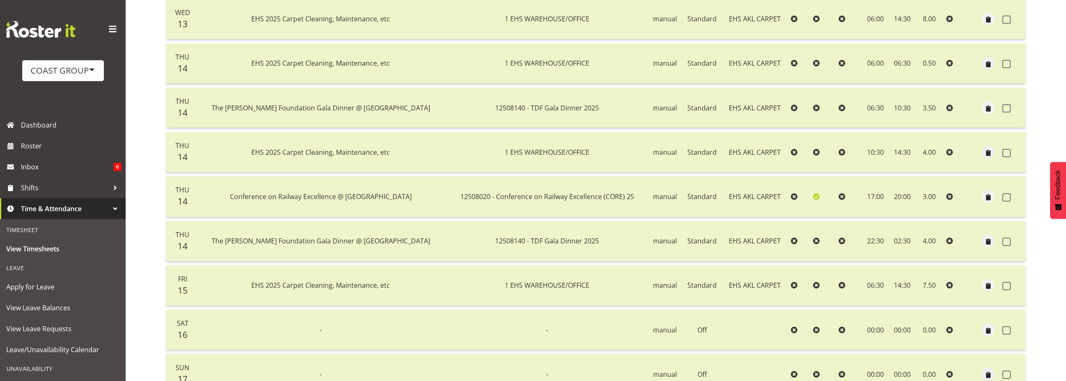
drag, startPoint x: 350, startPoint y: 242, endPoint x: 874, endPoint y: 248, distance: 523.8
click at [874, 248] on tr "Thu 14 The [PERSON_NAME] Foundation Gala Dinner @ [GEOGRAPHIC_DATA] 12508140 - …" at bounding box center [595, 241] width 859 height 40
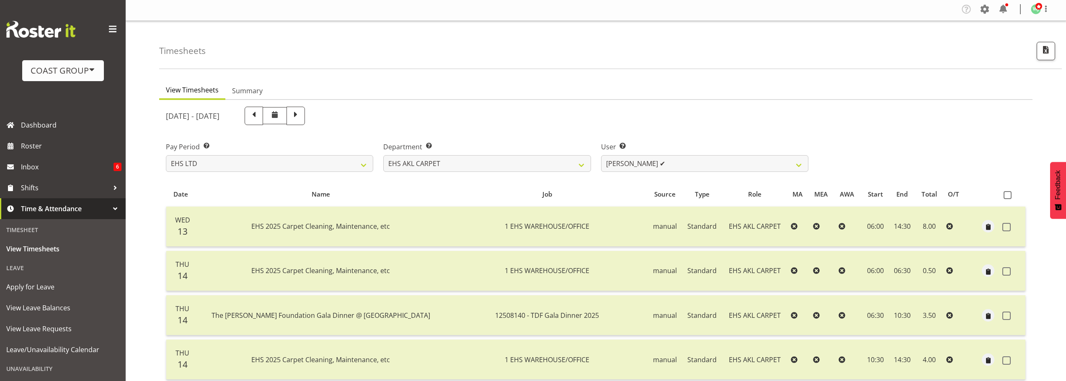
scroll to position [0, 0]
click at [725, 163] on select "[PERSON_NAME] ❌ [PERSON_NAME] ✔ [PERSON_NAME] ✔ [PERSON_NAME] ✔ [PERSON_NAME] […" at bounding box center [704, 165] width 207 height 17
click at [562, 167] on select "EHS AKL ACCOUNTS EHS AKL CARPET EHS AKL D&B EHS AKL DESIGNER EHS AKL FURNITURE …" at bounding box center [486, 165] width 207 height 17
select select "36"
click at [383, 157] on select "EHS AKL ACCOUNTS EHS AKL CARPET EHS AKL D&B EHS AKL DESIGNER EHS AKL FURNITURE …" at bounding box center [486, 165] width 207 height 17
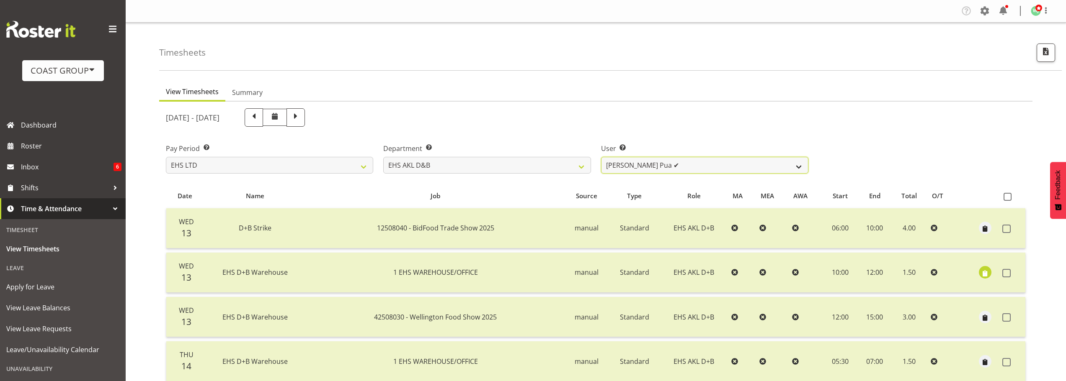
click at [730, 166] on select "[PERSON_NAME] Pua ✔ [PERSON_NAME] ✔ [PERSON_NAME] ✔ [PERSON_NAME] ✔ [PERSON_NAM…" at bounding box center [704, 165] width 207 height 17
select select "11497"
click at [601, 157] on select "[PERSON_NAME] Pua ✔ [PERSON_NAME] ✔ [PERSON_NAME] ✔ [PERSON_NAME] ✔ [PERSON_NAM…" at bounding box center [704, 165] width 207 height 17
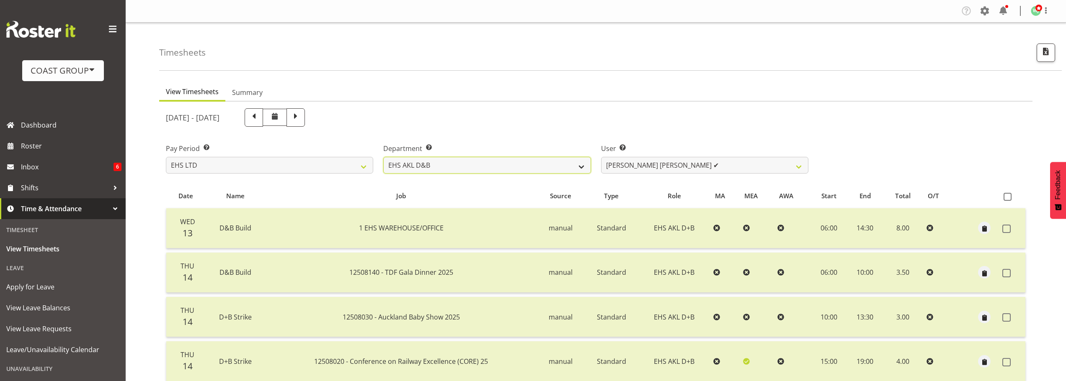
click at [525, 170] on select "EHS AKL ACCOUNTS EHS AKL CARPET EHS AKL D&B EHS AKL DESIGNER EHS AKL FURNITURE …" at bounding box center [486, 165] width 207 height 17
select select "37"
click at [383, 157] on select "EHS AKL ACCOUNTS EHS AKL CARPET EHS AKL D&B EHS AKL DESIGNER EHS AKL FURNITURE …" at bounding box center [486, 165] width 207 height 17
select select "1132"
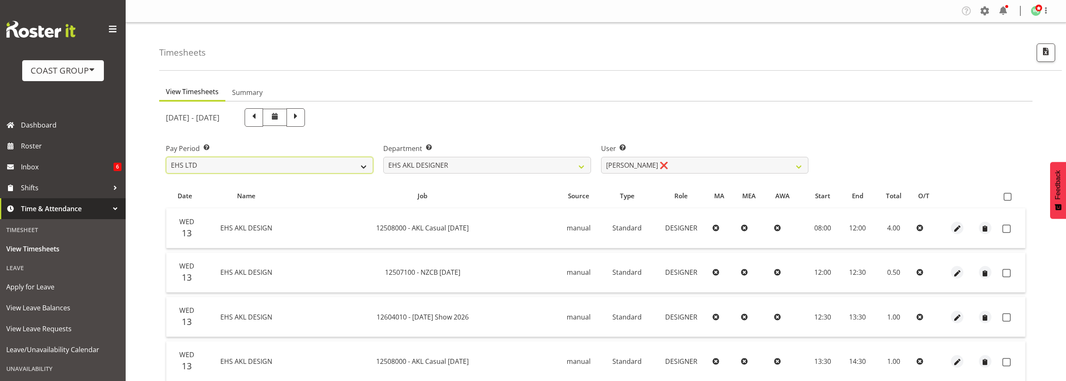
click at [329, 171] on select "SLP LTD EHS LTD DW LTD VEHICLES Carlton Events [PERSON_NAME] 120 Limited Wellin…" at bounding box center [269, 165] width 207 height 17
select select "6"
click at [166, 157] on select "SLP LTD EHS LTD DW LTD VEHICLES Carlton Events [PERSON_NAME] 120 Limited Wellin…" at bounding box center [269, 165] width 207 height 17
select select
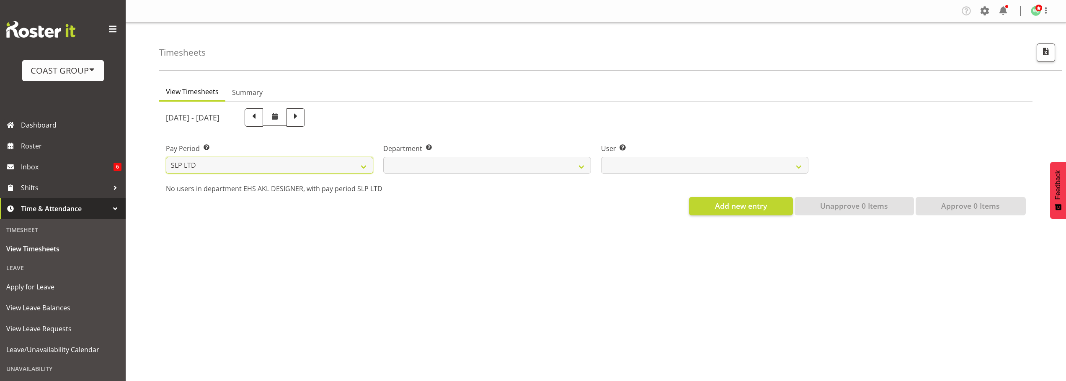
select select
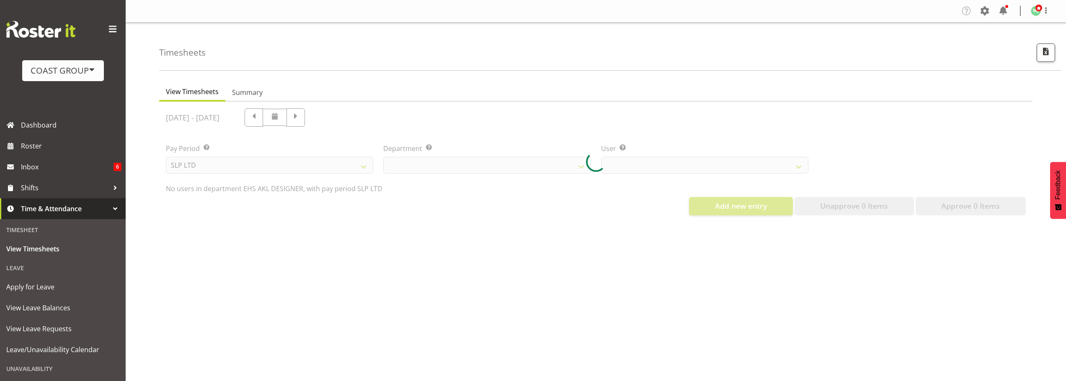
select select
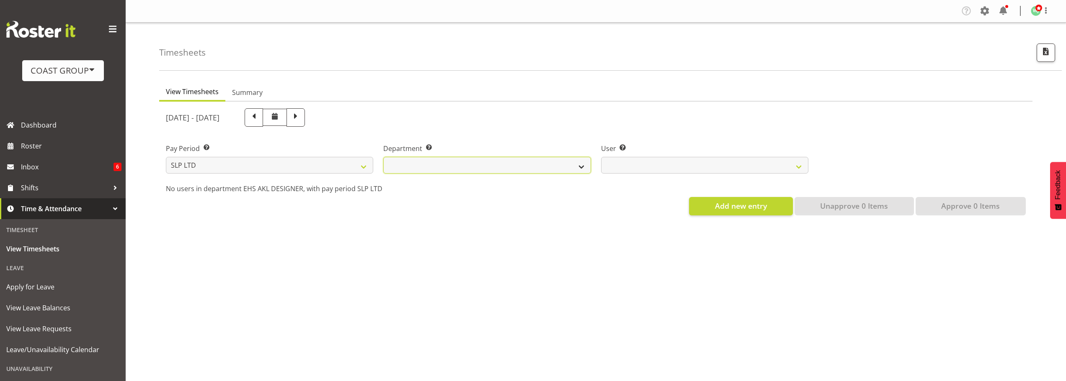
click at [498, 169] on select "SLP CHC SLP OFFICE SLP PRODUCTION SLP TRADE" at bounding box center [486, 165] width 207 height 17
select select "24"
click at [383, 157] on select "SLP CHC SLP OFFICE SLP PRODUCTION SLP TRADE" at bounding box center [486, 165] width 207 height 17
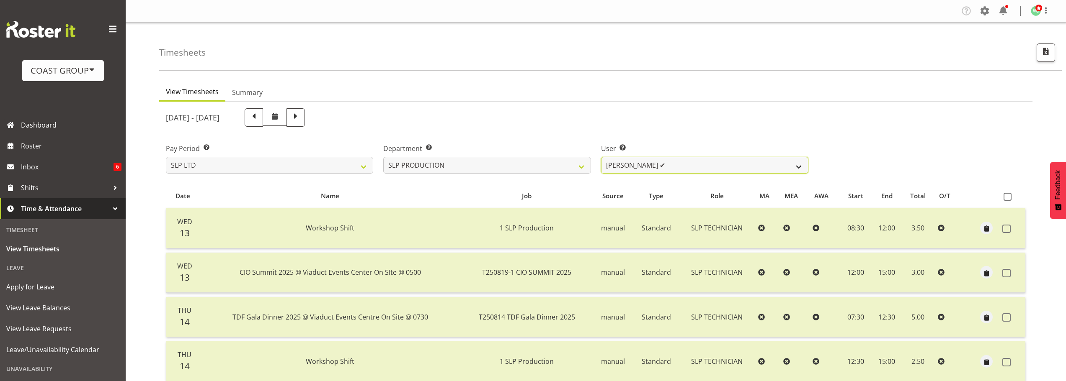
click at [668, 167] on select "[PERSON_NAME] ✔ [PERSON_NAME] ✔ [PERSON_NAME] ✔ [PERSON_NAME] ✔ [PERSON_NAME] ✔…" at bounding box center [704, 165] width 207 height 17
select select "247"
click at [601, 157] on select "[PERSON_NAME] ✔ [PERSON_NAME] ✔ [PERSON_NAME] ✔ [PERSON_NAME] ✔ [PERSON_NAME] ✔…" at bounding box center [704, 165] width 207 height 17
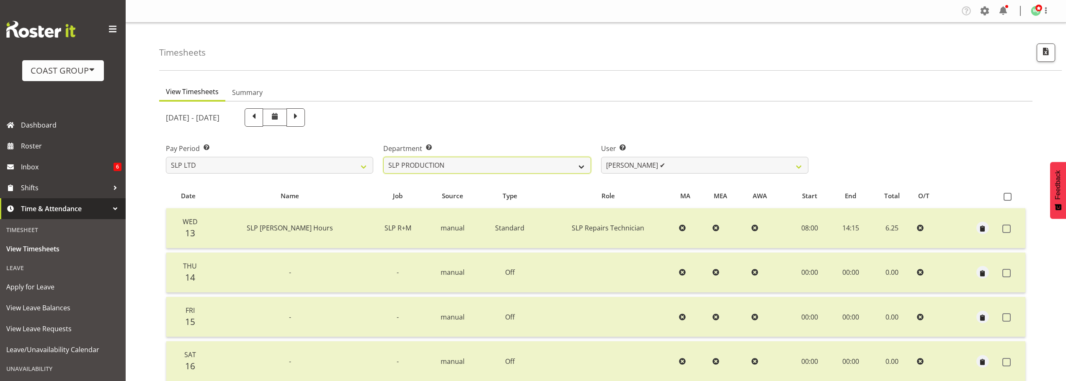
click at [563, 171] on select "SLP CHC SLP OFFICE SLP PRODUCTION SLP TRADE" at bounding box center [486, 165] width 207 height 17
select select "25"
click at [383, 157] on select "SLP CHC SLP OFFICE SLP PRODUCTION SLP TRADE" at bounding box center [486, 165] width 207 height 17
select select "7496"
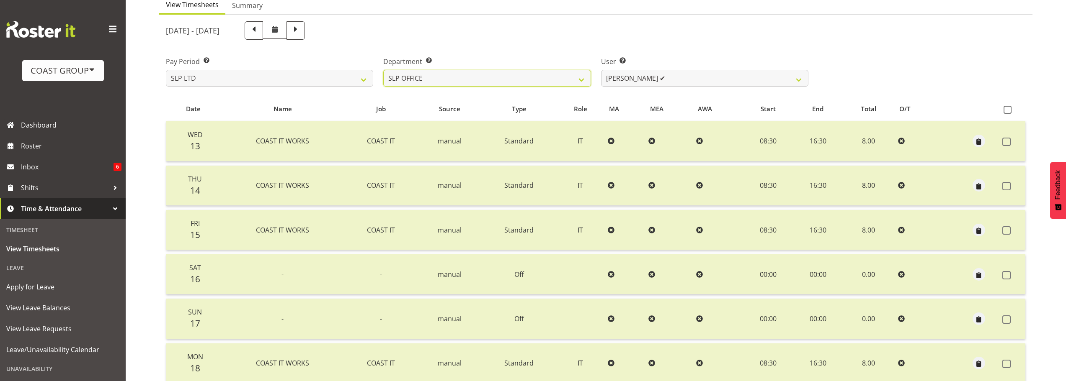
scroll to position [75, 0]
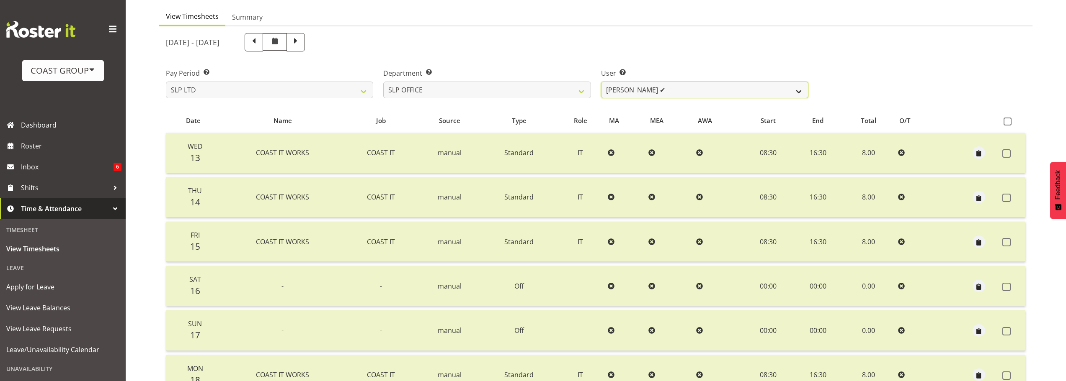
click at [671, 91] on select "[PERSON_NAME] ✔ [PERSON_NAME] ✔ [PERSON_NAME] ✔" at bounding box center [704, 90] width 207 height 17
click at [502, 87] on select "SLP CHC SLP OFFICE SLP PRODUCTION SLP TRADE" at bounding box center [486, 90] width 207 height 17
select select "24"
click at [383, 82] on select "SLP CHC SLP OFFICE SLP PRODUCTION SLP TRADE" at bounding box center [486, 90] width 207 height 17
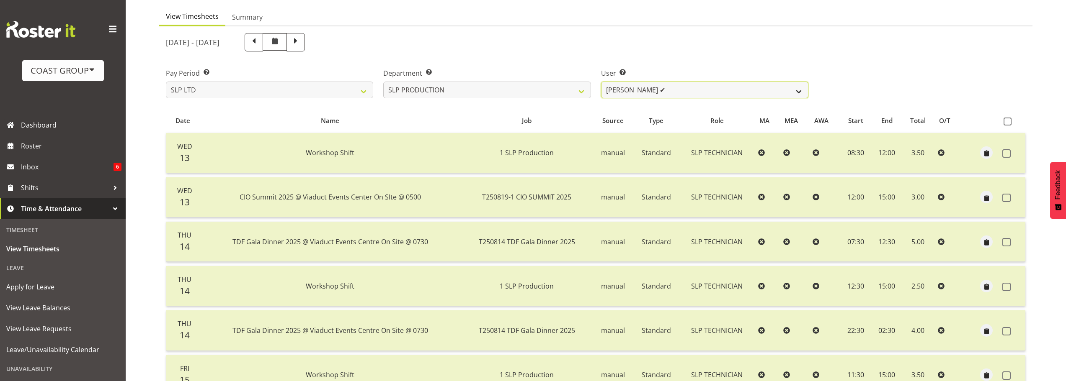
click at [748, 92] on select "[PERSON_NAME] ✔ [PERSON_NAME] ✔ [PERSON_NAME] ✔ [PERSON_NAME] ✔ [PERSON_NAME] ✔…" at bounding box center [704, 90] width 207 height 17
select select "250"
click at [601, 82] on select "[PERSON_NAME] ✔ [PERSON_NAME] ✔ [PERSON_NAME] ✔ [PERSON_NAME] ✔ [PERSON_NAME] ✔…" at bounding box center [704, 90] width 207 height 17
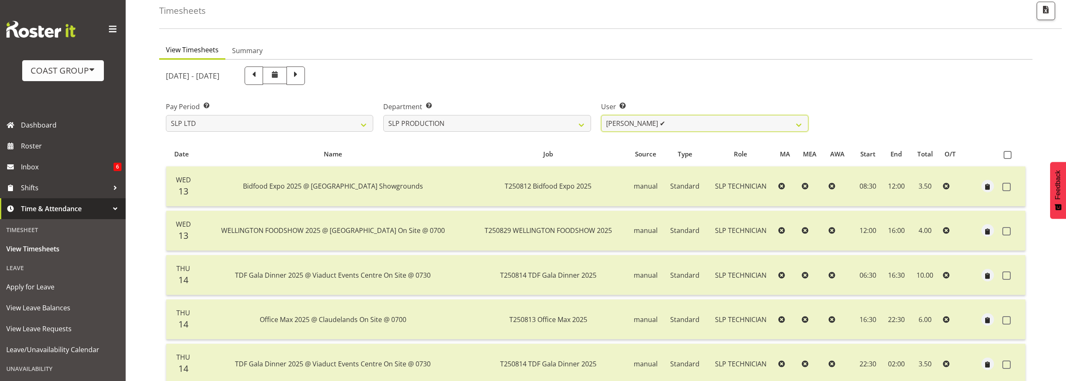
scroll to position [0, 0]
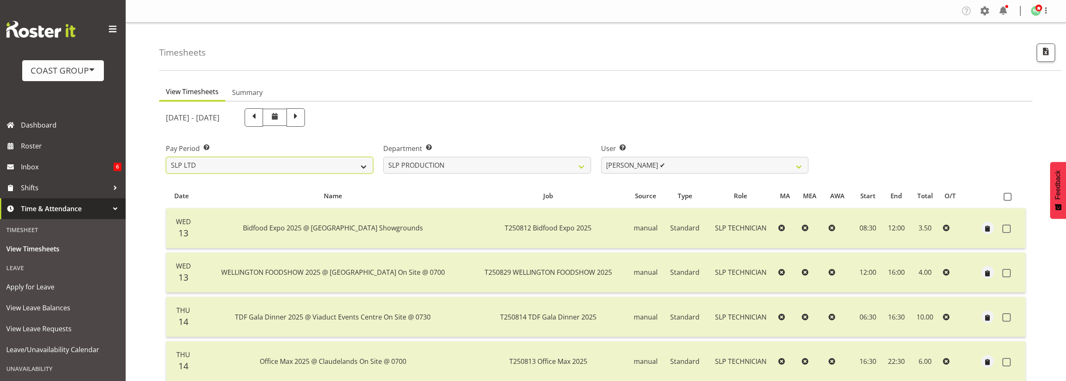
click at [289, 166] on select "SLP LTD EHS LTD DW LTD VEHICLES Carlton Events [PERSON_NAME] 120 Limited Wellin…" at bounding box center [269, 165] width 207 height 17
select select "7"
click at [166, 157] on select "SLP LTD EHS LTD DW LTD VEHICLES Carlton Events [PERSON_NAME] 120 Limited Wellin…" at bounding box center [269, 165] width 207 height 17
select select
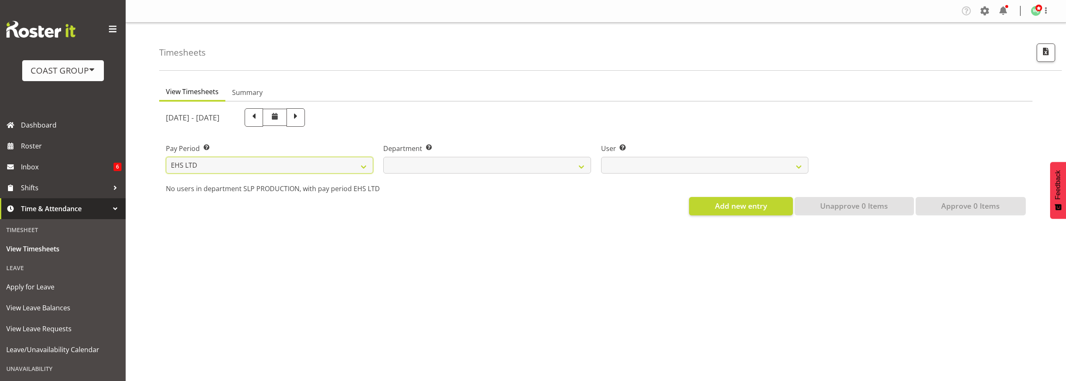
select select
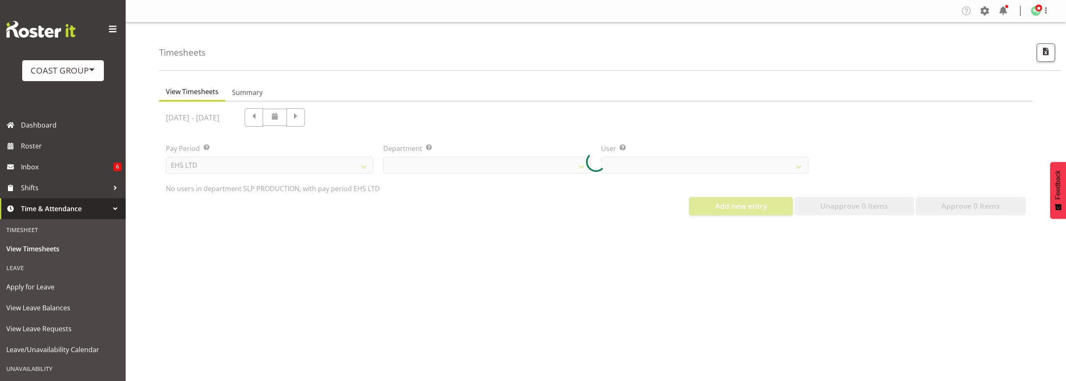
click at [487, 171] on div at bounding box center [595, 162] width 873 height 121
select select
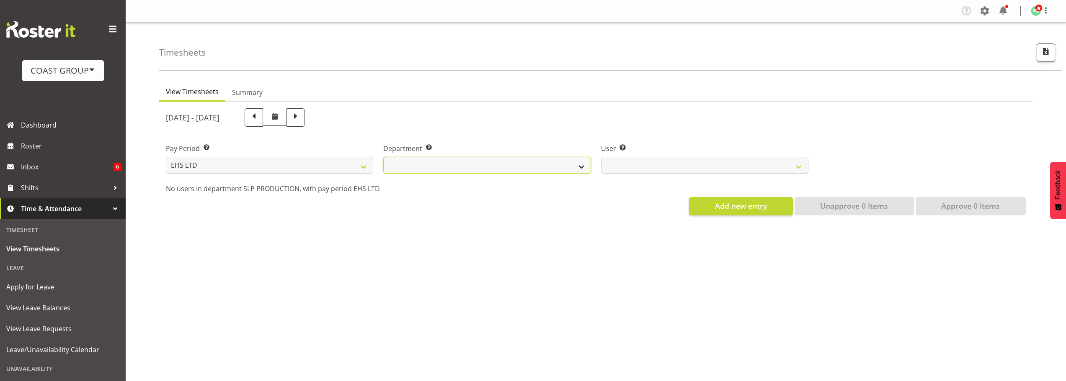
click at [510, 163] on select "EHS AKL ACCOUNTS EHS AKL CARPET EHS AKL D&B EHS AKL DESIGNER EHS AKL FURNITURE …" at bounding box center [486, 165] width 207 height 17
select select "34"
click at [383, 157] on select "EHS AKL ACCOUNTS EHS AKL CARPET EHS AKL D&B EHS AKL DESIGNER EHS AKL FURNITURE …" at bounding box center [486, 165] width 207 height 17
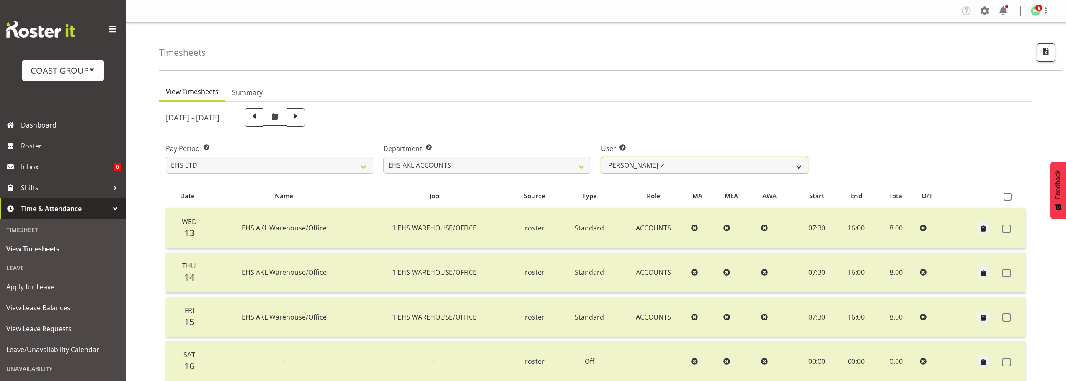
click at [729, 166] on select "[PERSON_NAME] ✔ [PERSON_NAME] ❌ [PERSON_NAME] (Thitiphat) Preecharujiroj ✔ [PER…" at bounding box center [704, 165] width 207 height 17
select select "8229"
click at [601, 157] on select "[PERSON_NAME] ✔ [PERSON_NAME] ❌ [PERSON_NAME] (Thitiphat) Preecharujiroj ✔ [PER…" at bounding box center [704, 165] width 207 height 17
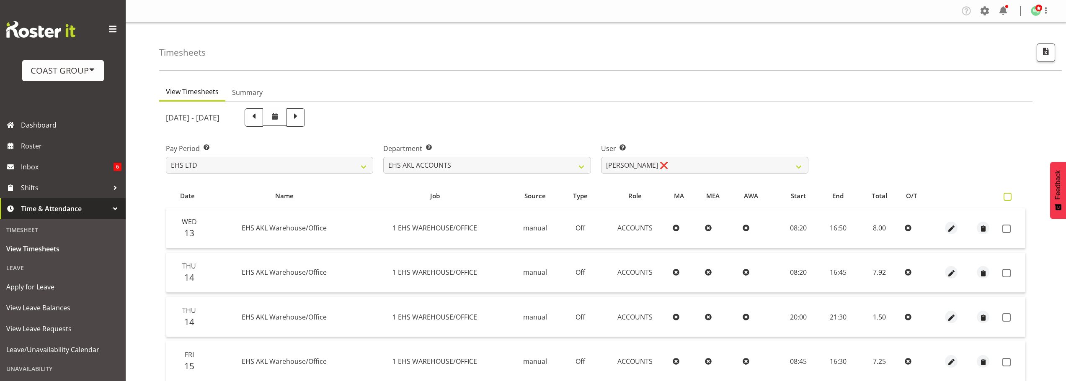
click at [1010, 197] on span at bounding box center [1007, 197] width 8 height 8
click at [1009, 197] on input "checkbox" at bounding box center [1005, 196] width 5 height 5
checkbox input "true"
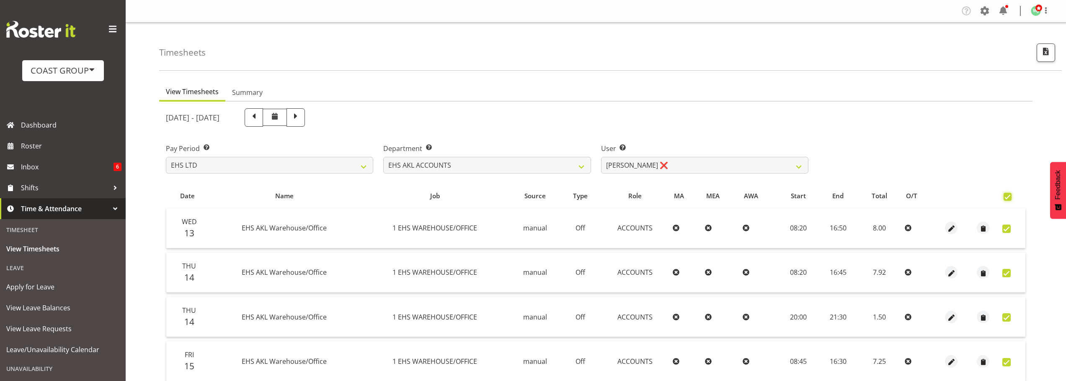
checkbox input "true"
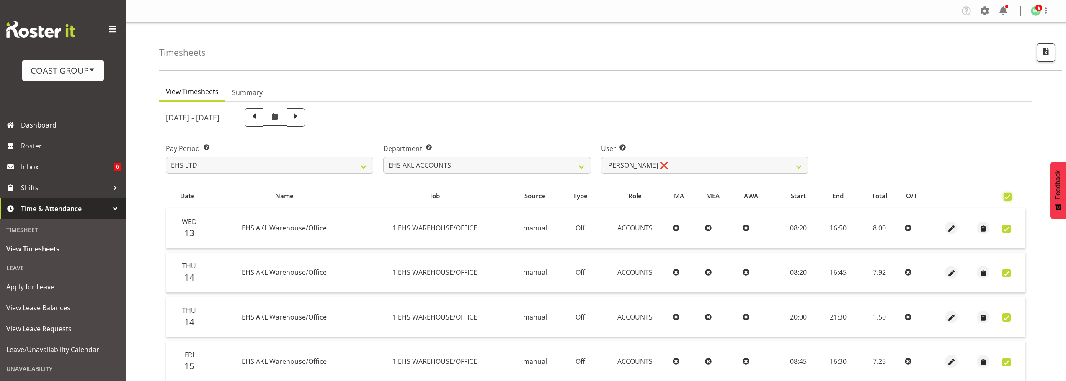
checkbox input "true"
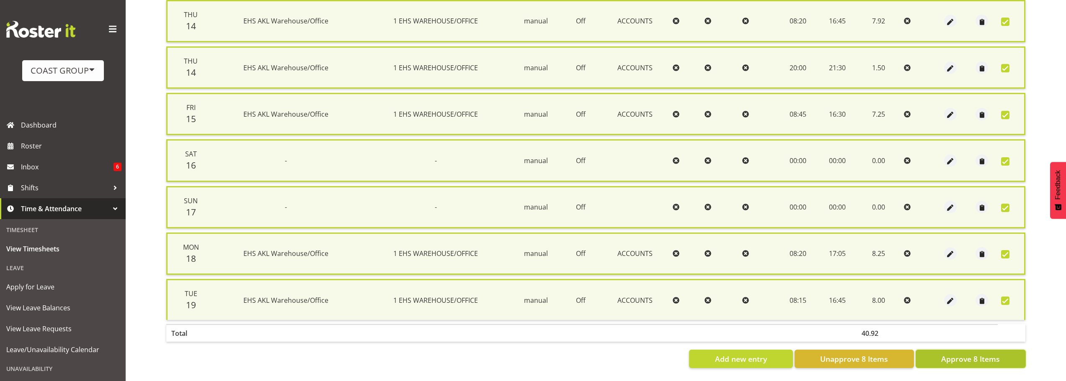
click at [966, 354] on span "Approve 8 Items" at bounding box center [970, 359] width 59 height 11
checkbox input "false"
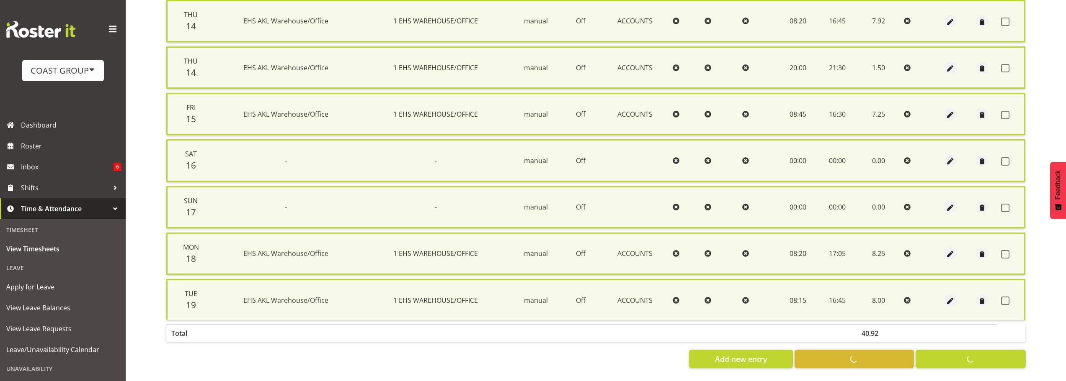
checkbox input "false"
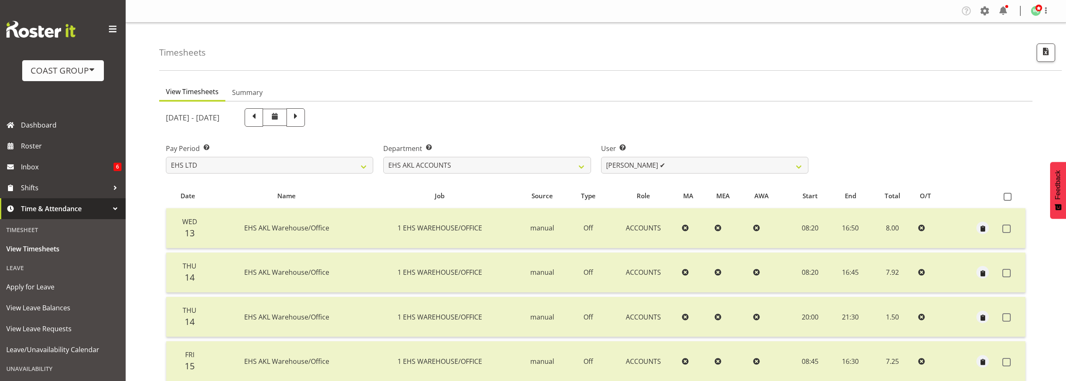
click at [907, 149] on div "Pay Period Select which pay period you would like to view. SLP LTD EHS LTD DW L…" at bounding box center [596, 155] width 870 height 47
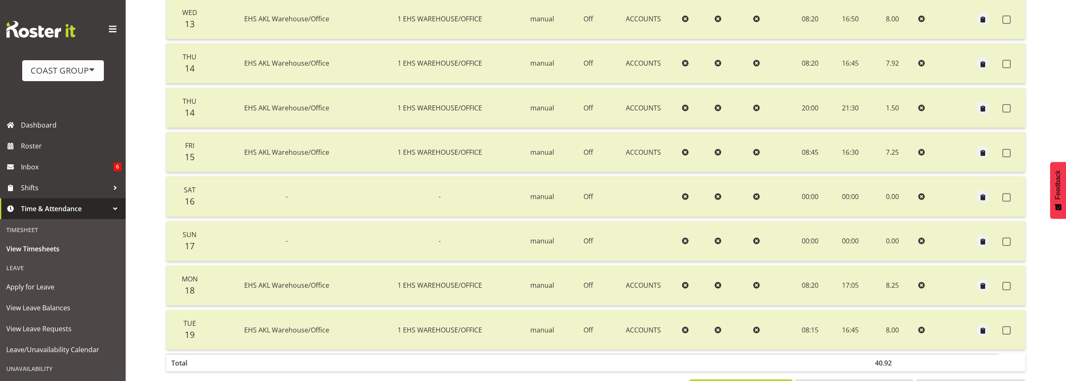
scroll to position [245, 0]
